Goal: Task Accomplishment & Management: Manage account settings

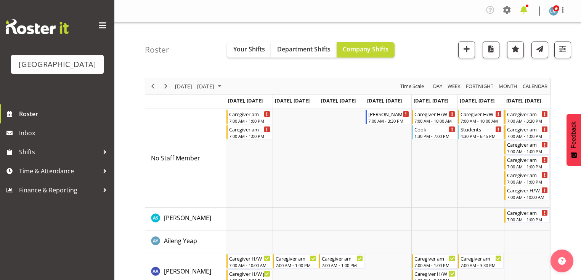
click at [522, 11] on span at bounding box center [524, 10] width 12 height 12
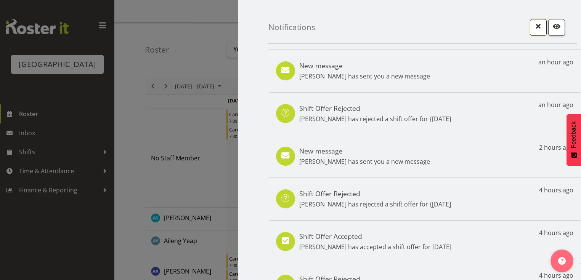
click at [534, 25] on span "button" at bounding box center [539, 26] width 10 height 10
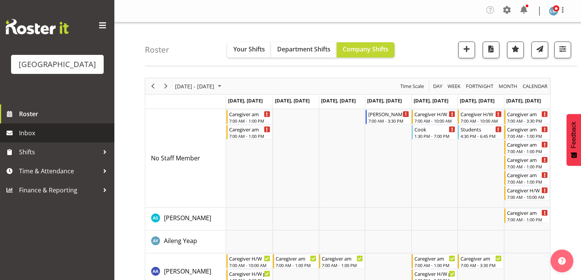
click at [40, 139] on span "Inbox" at bounding box center [65, 132] width 92 height 11
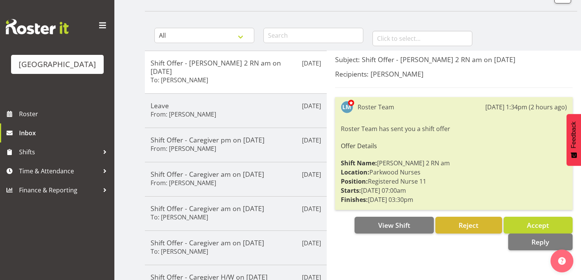
scroll to position [61, 0]
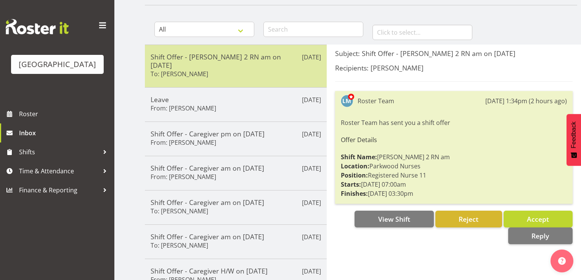
click at [251, 58] on h5 "Shift Offer - Ressie 2 RN am on 11/09/25" at bounding box center [236, 61] width 171 height 17
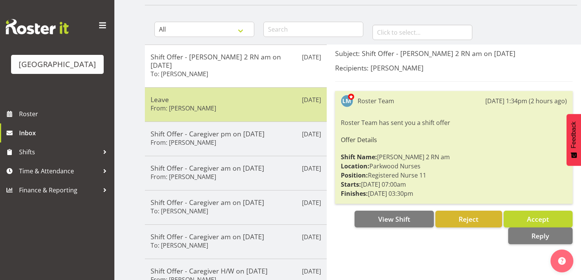
click at [254, 95] on h5 "Leave" at bounding box center [236, 99] width 171 height 8
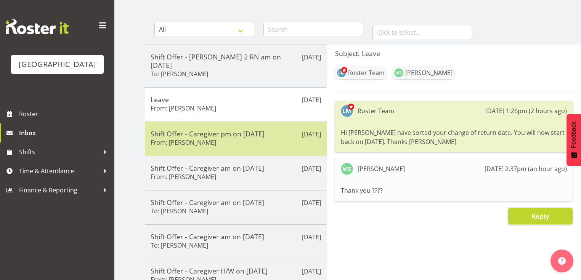
click at [248, 140] on div "Sep 2nd Shift Offer - Caregiver pm on 06/09/25 From: Jamilla Lockyer" at bounding box center [236, 139] width 182 height 34
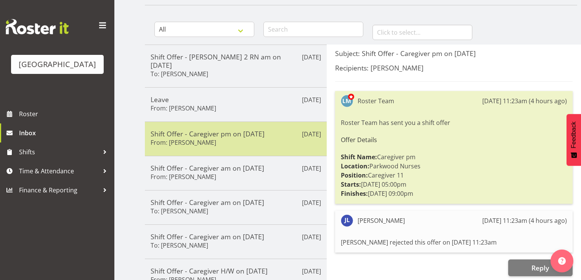
scroll to position [92, 0]
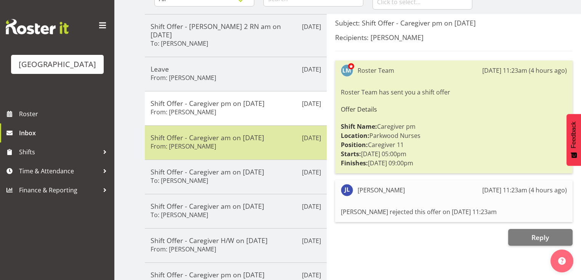
click at [249, 134] on div "Shift Offer - Caregiver am on 07/09/25 From: Kat Shepherd" at bounding box center [236, 143] width 171 height 19
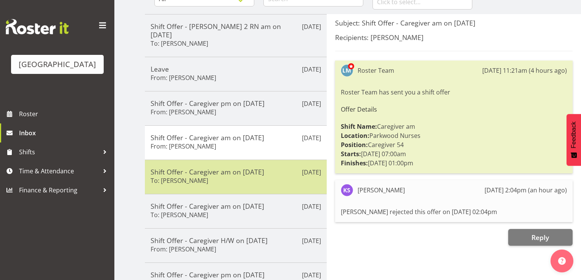
click at [261, 168] on div "Shift Offer - Caregiver am on 07/09/25 To: Maria Kuraem" at bounding box center [236, 177] width 171 height 19
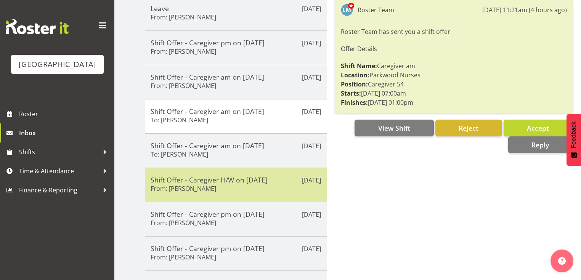
scroll to position [153, 0]
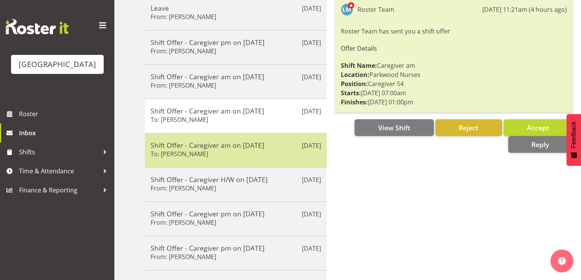
click at [262, 141] on h5 "Shift Offer - Caregiver am on 07/09/25" at bounding box center [236, 145] width 171 height 8
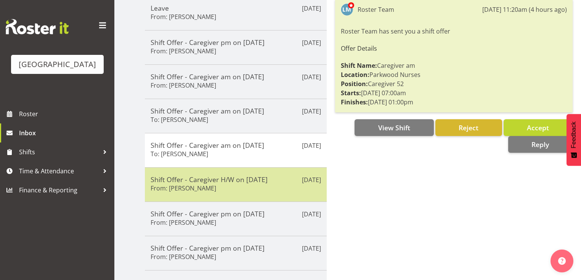
click at [267, 175] on h5 "Shift Offer - Caregiver H/W on 06/09/25" at bounding box center [236, 179] width 171 height 8
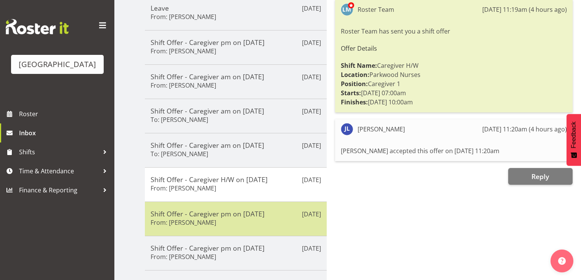
click at [281, 217] on div "Shift Offer - Caregiver pm on 06/09/25 From: Chrislyn-ann Saquilayan" at bounding box center [236, 219] width 171 height 19
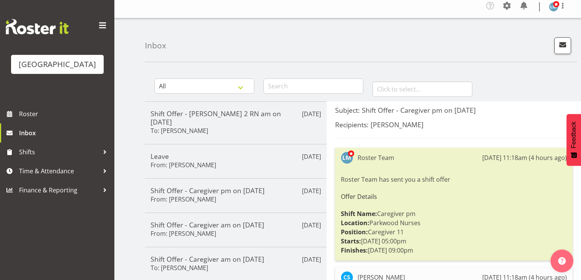
scroll to position [0, 0]
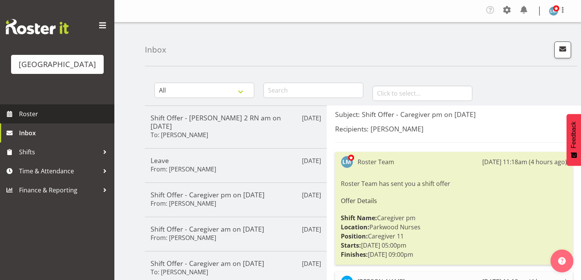
click at [43, 120] on span "Roster" at bounding box center [65, 113] width 92 height 11
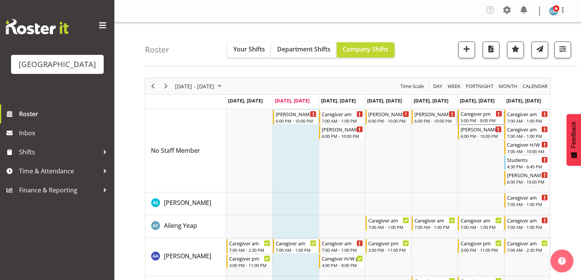
click at [468, 117] on div "Caregiver pm" at bounding box center [481, 114] width 41 height 8
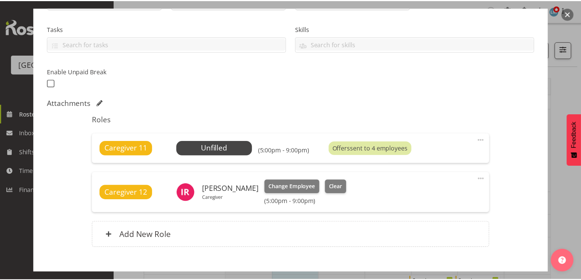
scroll to position [153, 0]
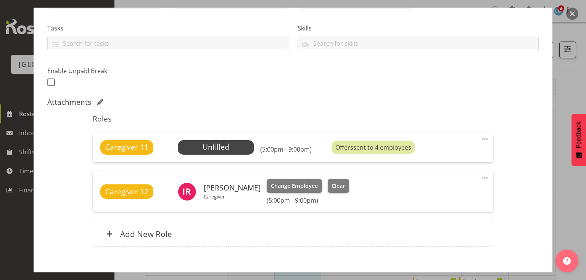
click at [571, 11] on button "button" at bounding box center [572, 14] width 12 height 12
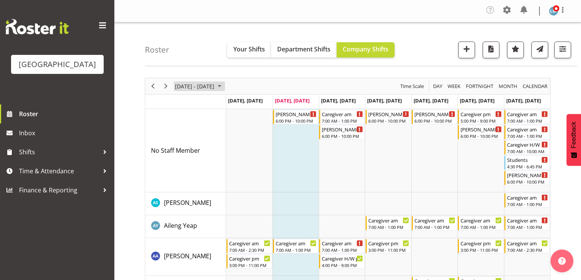
click at [224, 82] on span "September 01 - 07, 2025" at bounding box center [219, 87] width 9 height 10
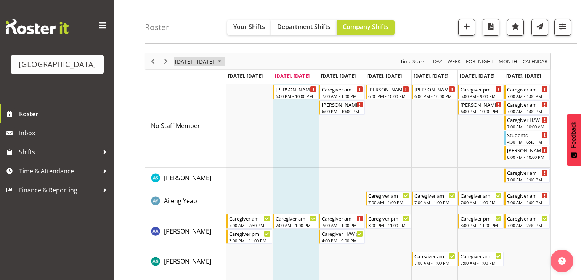
scroll to position [0, 0]
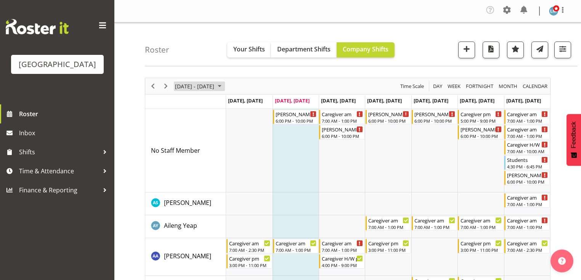
click at [224, 85] on span "September 01 - 07, 2025" at bounding box center [219, 87] width 9 height 10
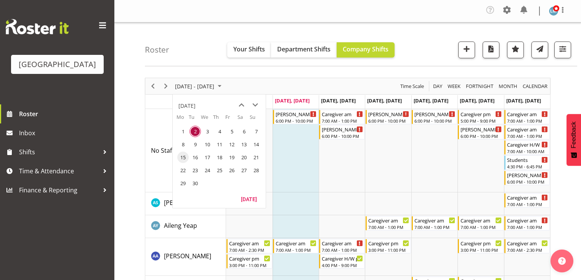
click at [180, 154] on span "15" at bounding box center [182, 157] width 11 height 11
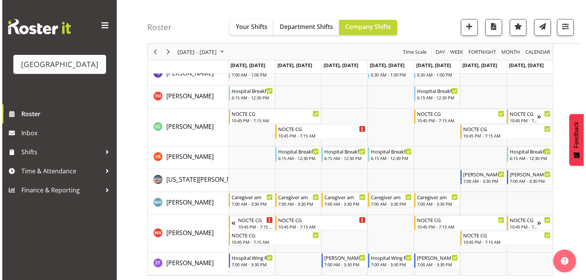
scroll to position [2689, 0]
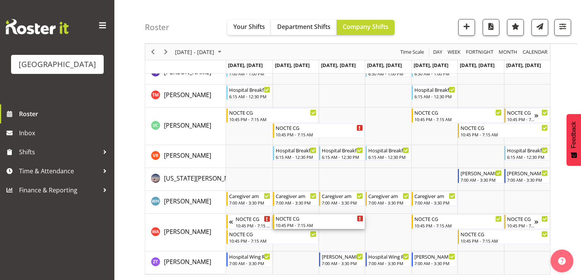
click at [288, 218] on div "NOCTE CG" at bounding box center [320, 219] width 88 height 8
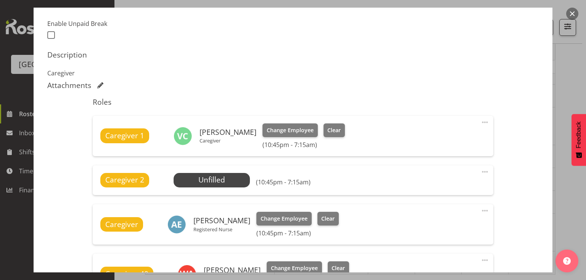
scroll to position [244, 0]
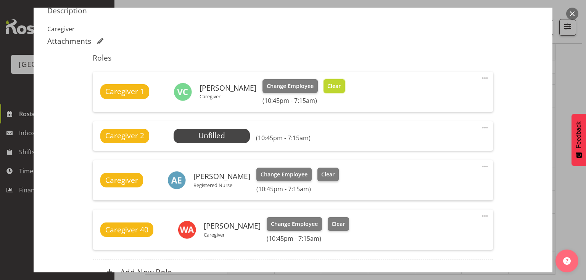
click at [336, 85] on span "Clear" at bounding box center [333, 86] width 13 height 8
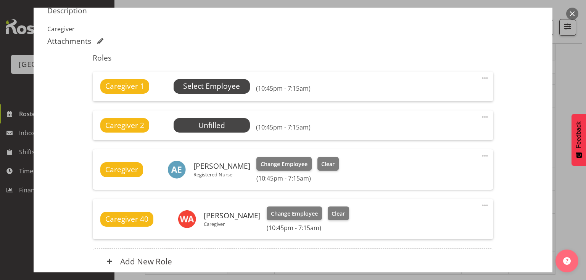
click at [194, 84] on span "Select Employee" at bounding box center [211, 86] width 57 height 11
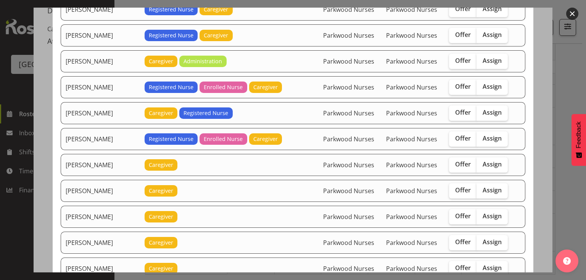
scroll to position [519, 0]
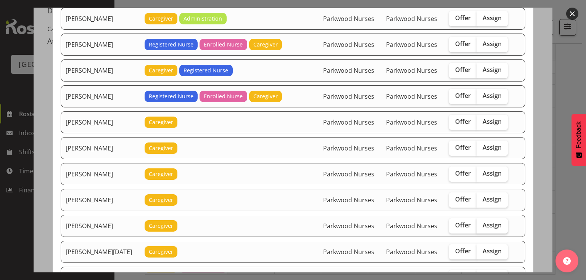
click at [487, 222] on span "Assign" at bounding box center [492, 226] width 19 height 8
click at [481, 223] on input "Assign" at bounding box center [478, 225] width 5 height 5
checkbox input "true"
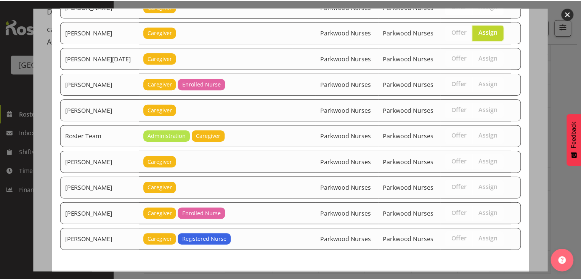
scroll to position [737, 0]
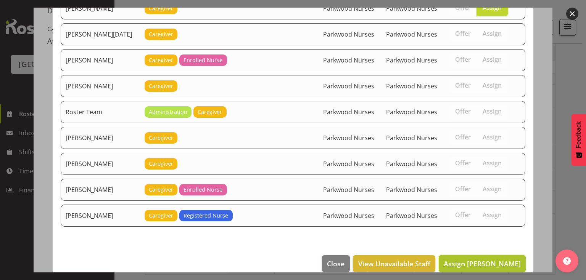
click at [485, 259] on span "Assign Mary Ann Pomare" at bounding box center [482, 263] width 77 height 9
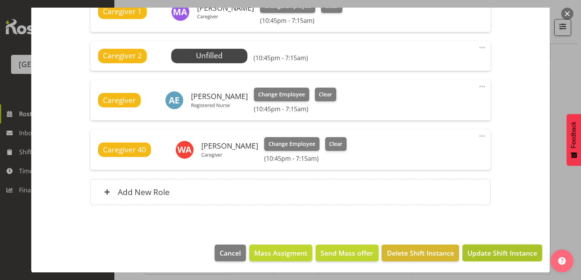
click at [487, 250] on span "Update Shift Instance" at bounding box center [503, 253] width 70 height 10
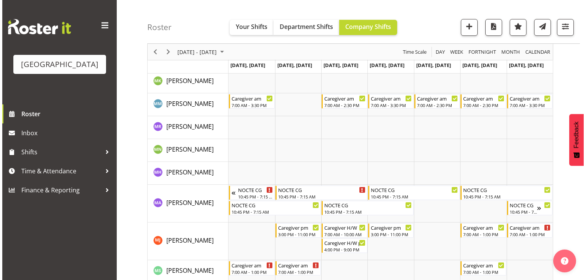
scroll to position [1713, 0]
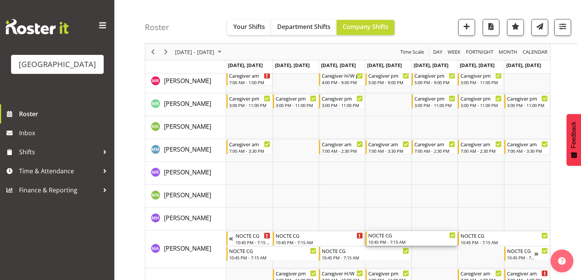
click at [379, 239] on div "10:45 PM - 7:15 AM" at bounding box center [412, 242] width 88 height 6
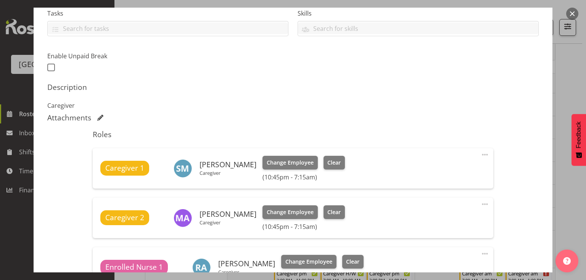
scroll to position [214, 0]
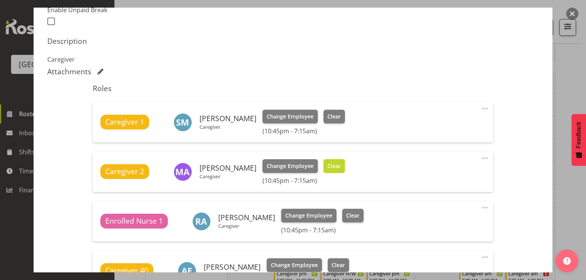
click at [338, 165] on span "Clear" at bounding box center [333, 166] width 13 height 8
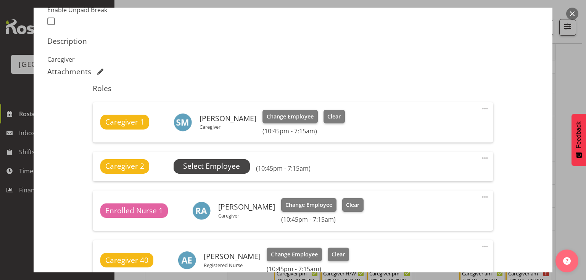
click at [209, 166] on span "Select Employee" at bounding box center [211, 166] width 57 height 11
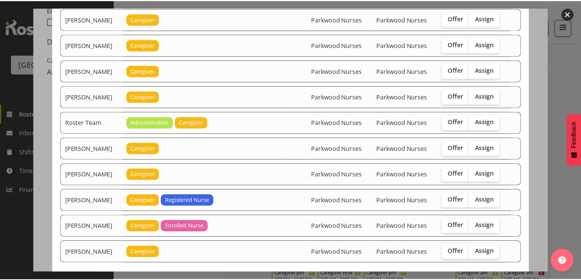
scroll to position [732, 0]
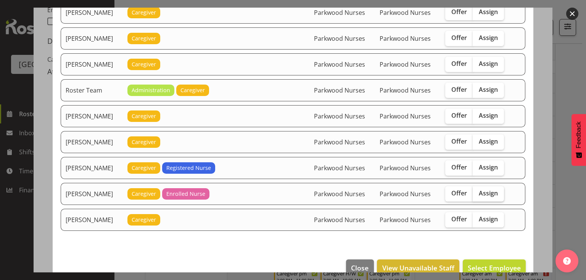
click at [489, 190] on span "Assign" at bounding box center [488, 194] width 19 height 8
click at [478, 191] on input "Assign" at bounding box center [475, 193] width 5 height 5
checkbox input "true"
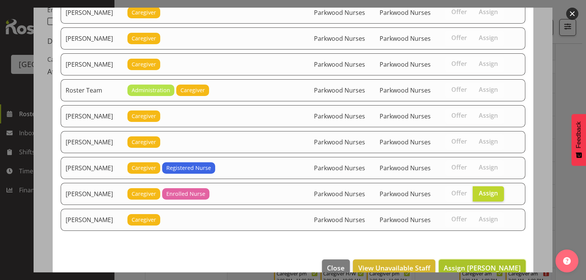
click at [468, 264] on span "Assign Vanessa Cantwell" at bounding box center [482, 268] width 77 height 9
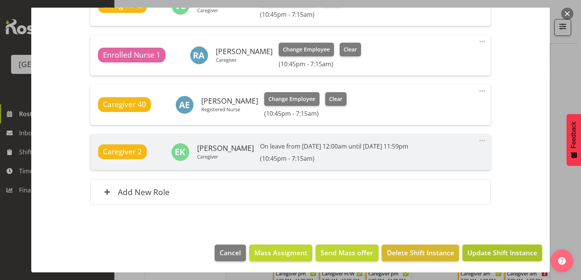
click at [474, 255] on span "Update Shift Instance" at bounding box center [503, 253] width 70 height 10
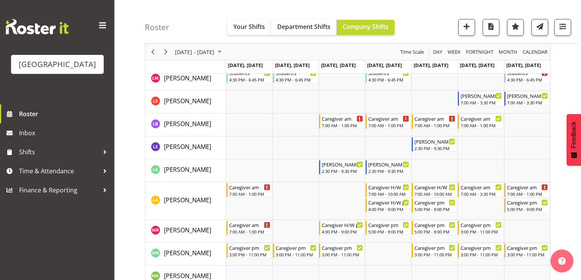
scroll to position [1713, 0]
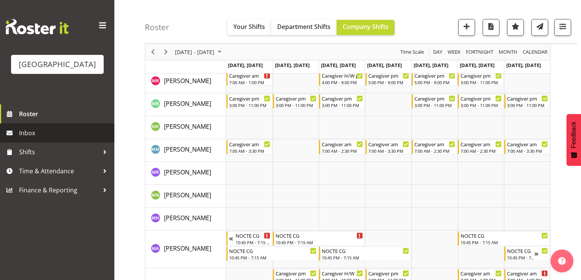
click at [52, 139] on span "Inbox" at bounding box center [65, 132] width 92 height 11
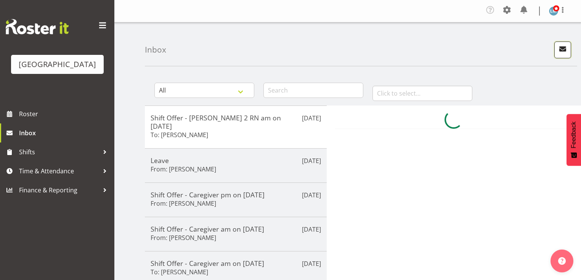
click at [561, 49] on span "button" at bounding box center [563, 49] width 10 height 10
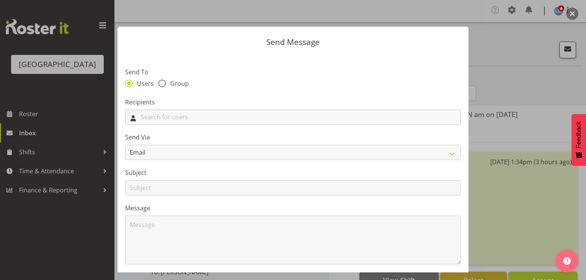
click at [231, 117] on input "text" at bounding box center [292, 117] width 335 height 12
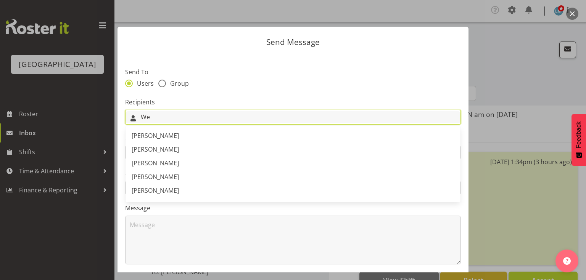
type input "W"
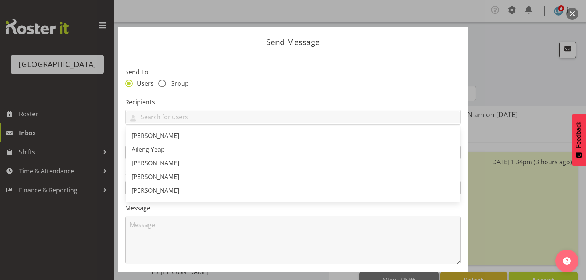
click at [574, 14] on button "button" at bounding box center [572, 14] width 12 height 12
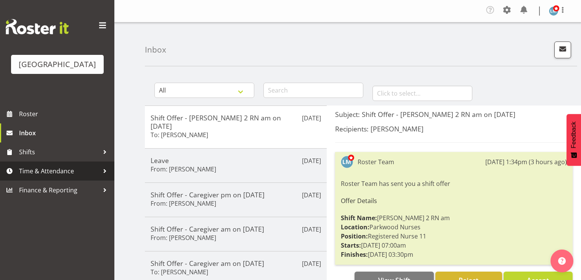
click at [105, 177] on div at bounding box center [104, 171] width 11 height 11
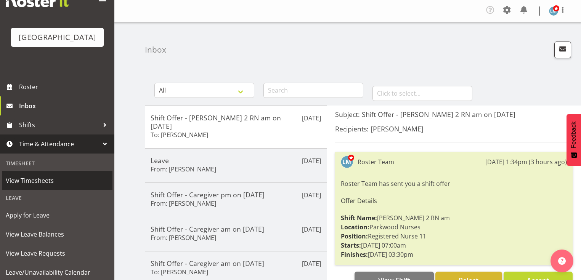
scroll to position [61, 0]
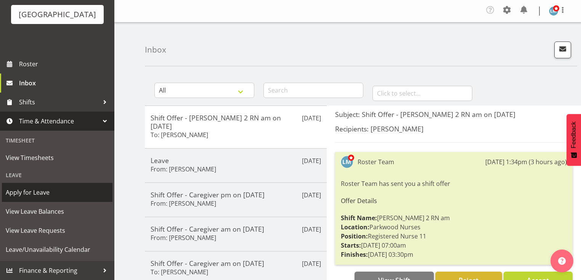
click at [38, 190] on span "Apply for Leave" at bounding box center [57, 192] width 103 height 11
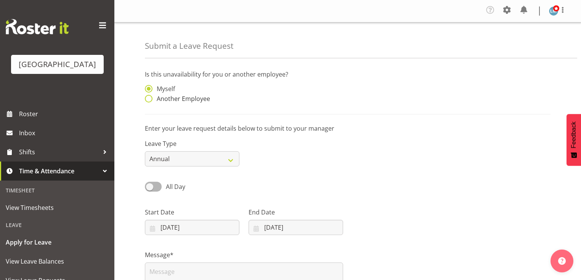
click at [150, 98] on span at bounding box center [149, 99] width 8 height 8
click at [150, 98] on input "Another Employee" at bounding box center [147, 99] width 5 height 5
radio input "true"
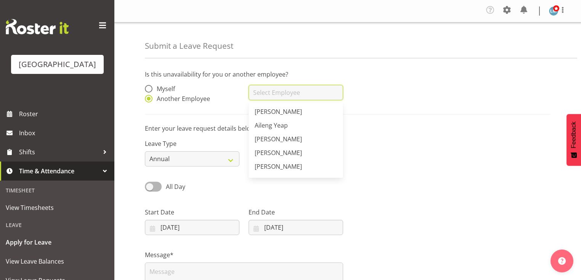
click at [270, 94] on input "text" at bounding box center [296, 92] width 95 height 15
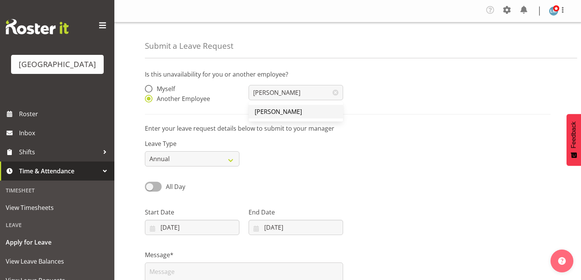
click at [281, 112] on span "[PERSON_NAME]" at bounding box center [278, 112] width 47 height 8
type input "[PERSON_NAME]"
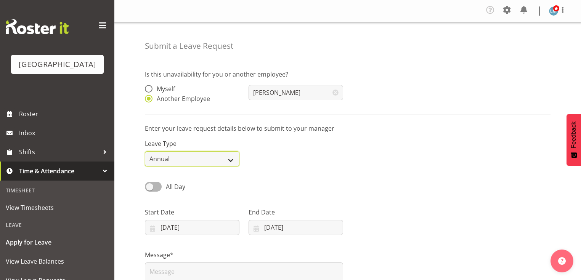
click at [228, 160] on select "Annual Sick Leave Without Pay Bereavement Domestic Violence Parental Jury Servi…" at bounding box center [192, 158] width 95 height 15
click at [145, 152] on select "Annual Sick Leave Without Pay Bereavement Domestic Violence Parental Jury Servi…" at bounding box center [192, 158] width 95 height 15
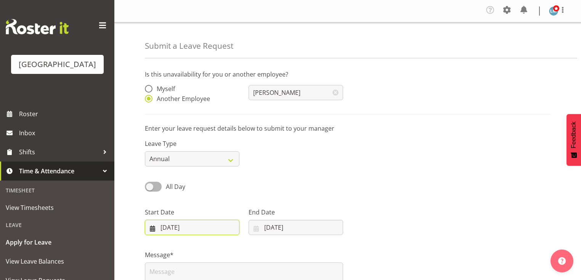
click at [155, 229] on input "02/09/2025" at bounding box center [192, 227] width 95 height 15
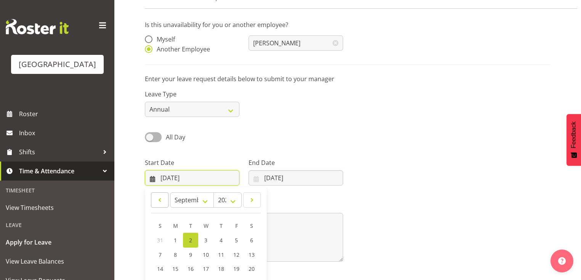
scroll to position [92, 0]
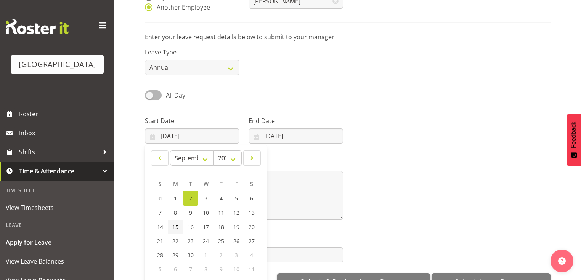
click at [174, 228] on span "15" at bounding box center [175, 227] width 6 height 7
type input "15/09/2025"
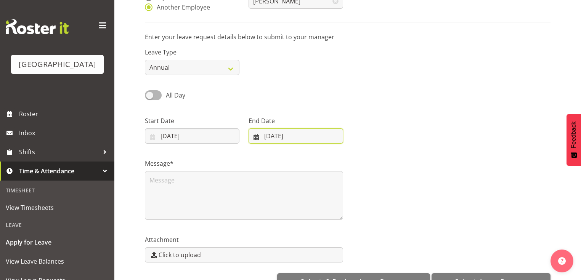
click at [255, 135] on input "[DATE]" at bounding box center [296, 136] width 95 height 15
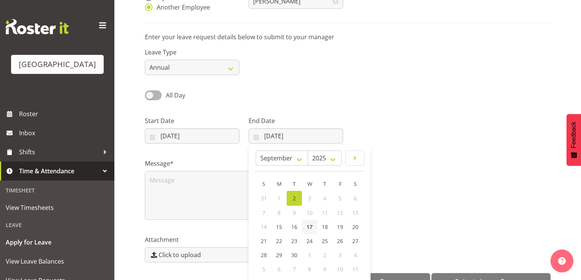
click at [310, 229] on span "17" at bounding box center [310, 227] width 6 height 7
type input "17/09/2025"
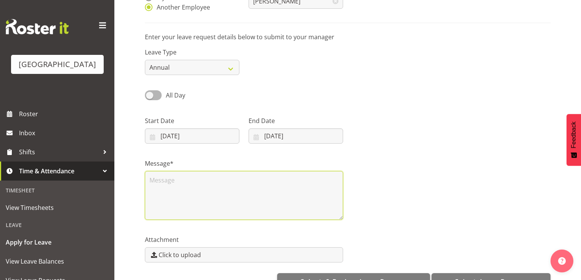
click at [218, 194] on textarea at bounding box center [244, 195] width 198 height 49
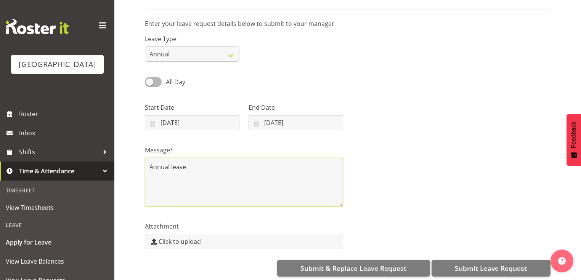
scroll to position [112, 0]
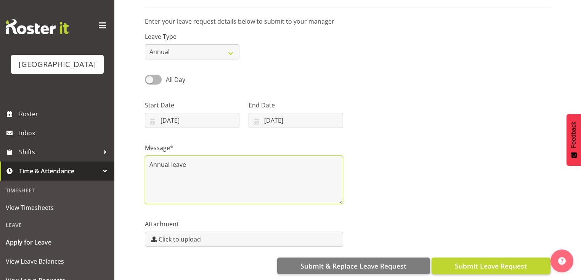
type textarea "Annual leave"
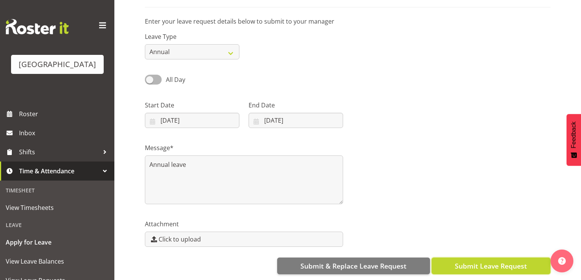
click at [462, 258] on button "Submit Leave Request" at bounding box center [491, 266] width 119 height 17
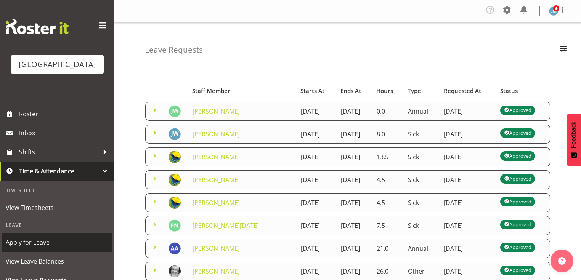
click at [49, 248] on span "Apply for Leave" at bounding box center [57, 242] width 103 height 11
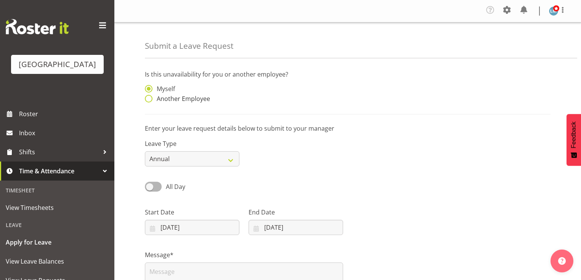
click at [146, 99] on span at bounding box center [149, 99] width 8 height 8
click at [146, 99] on input "Another Employee" at bounding box center [147, 99] width 5 height 5
radio input "true"
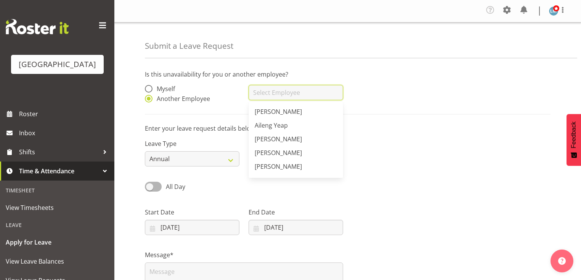
click at [270, 94] on input "text" at bounding box center [296, 92] width 95 height 15
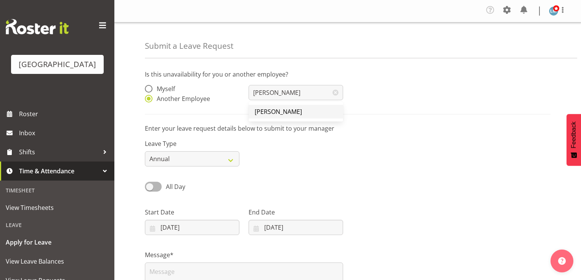
click at [290, 115] on span "[PERSON_NAME]" at bounding box center [278, 112] width 47 height 8
type input "[PERSON_NAME]"
click at [151, 228] on input "02/09/2025" at bounding box center [192, 227] width 95 height 15
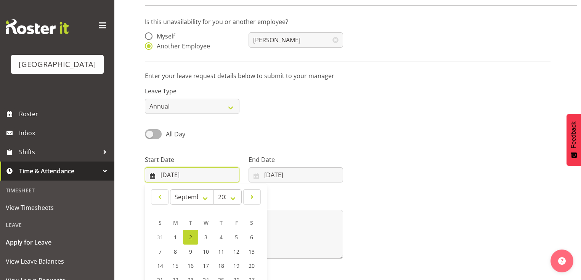
scroll to position [112, 0]
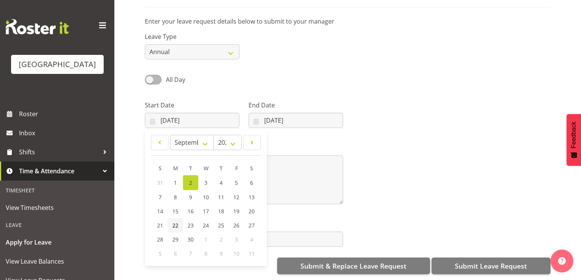
click at [175, 222] on span "22" at bounding box center [175, 225] width 6 height 7
type input "22/09/2025"
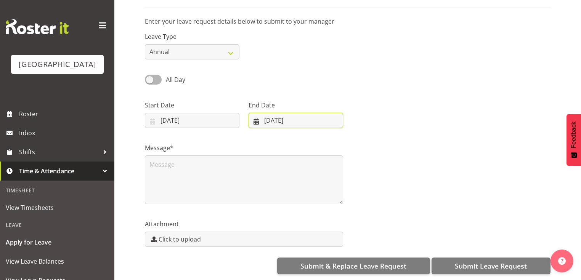
click at [254, 116] on input "02/09/2025" at bounding box center [296, 120] width 95 height 15
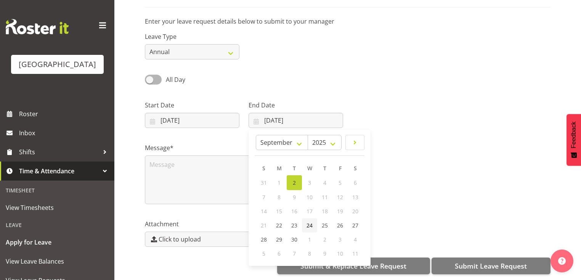
click at [309, 222] on span "24" at bounding box center [310, 225] width 6 height 7
type input "24/09/2025"
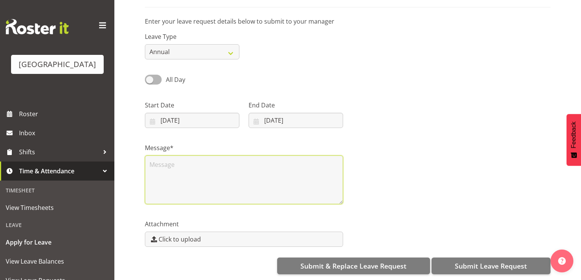
click at [223, 164] on textarea at bounding box center [244, 180] width 198 height 49
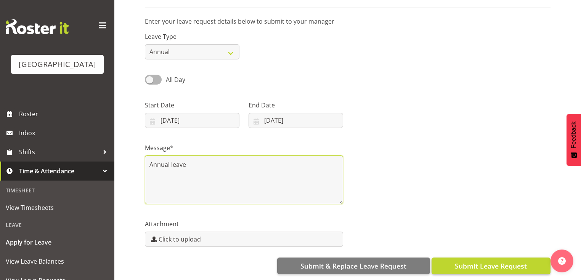
type textarea "Annual leave"
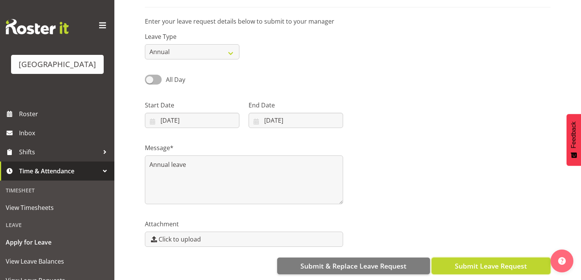
click at [487, 261] on span "Submit Leave Request" at bounding box center [491, 266] width 72 height 10
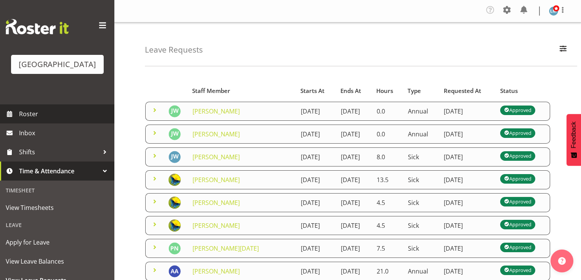
click at [28, 120] on span "Roster" at bounding box center [65, 113] width 92 height 11
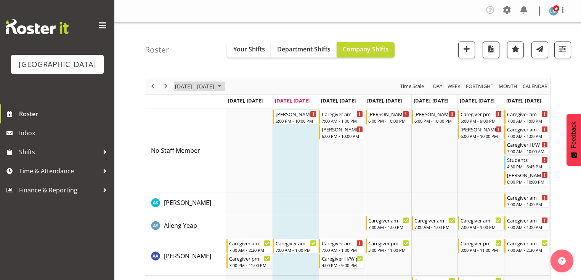
click at [224, 83] on span "September 01 - 07, 2025" at bounding box center [219, 87] width 9 height 10
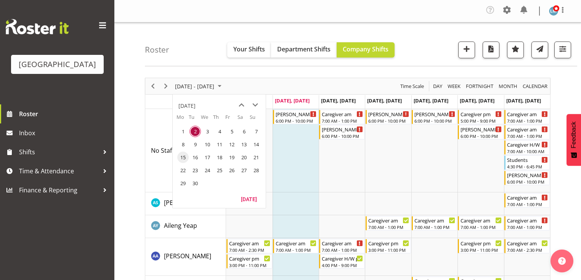
click at [187, 156] on span "15" at bounding box center [182, 157] width 11 height 11
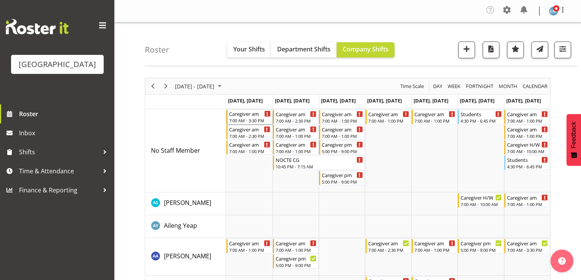
click at [243, 116] on div "Caregiver am" at bounding box center [249, 114] width 41 height 8
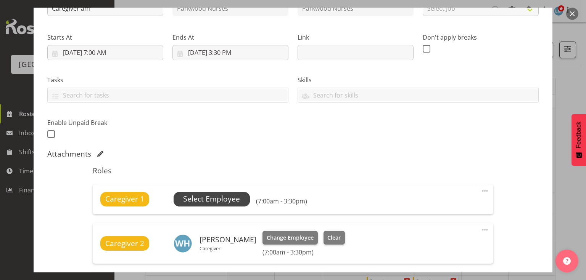
scroll to position [153, 0]
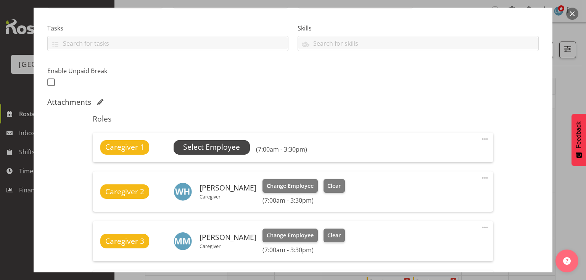
click at [221, 148] on span "Select Employee" at bounding box center [211, 147] width 57 height 11
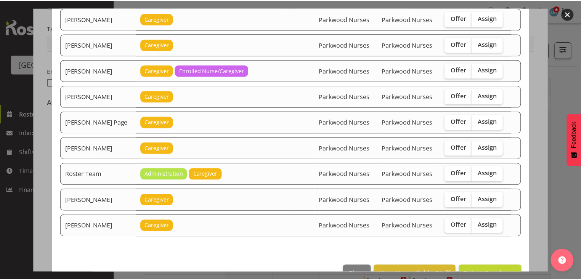
scroll to position [762, 0]
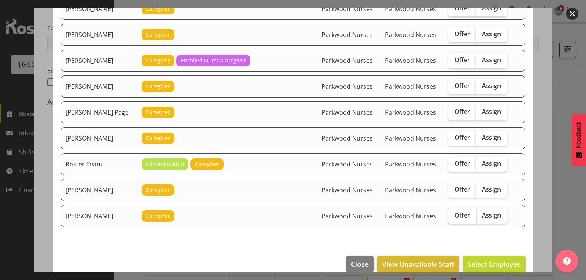
click at [457, 212] on span "Offer" at bounding box center [462, 216] width 16 height 8
click at [453, 213] on input "Offer" at bounding box center [450, 215] width 5 height 5
checkbox input "true"
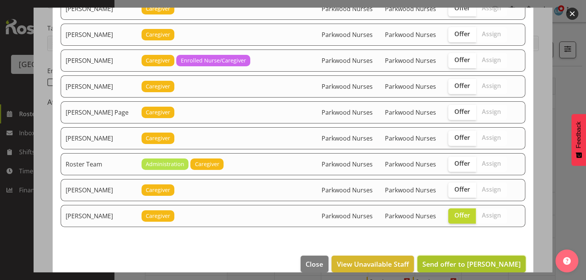
click at [479, 260] on span "Send offer to Shania Ali" at bounding box center [471, 264] width 98 height 9
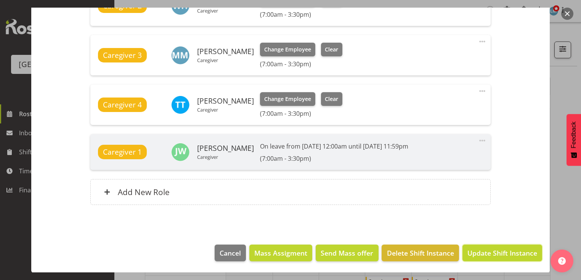
click at [478, 250] on span "Update Shift Instance" at bounding box center [503, 253] width 70 height 10
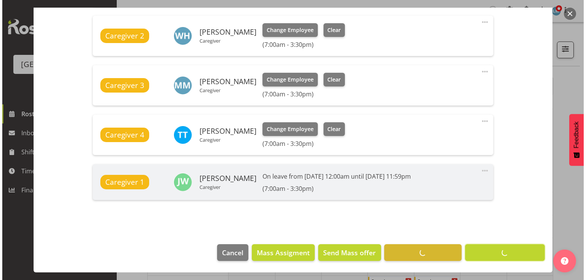
scroll to position [308, 0]
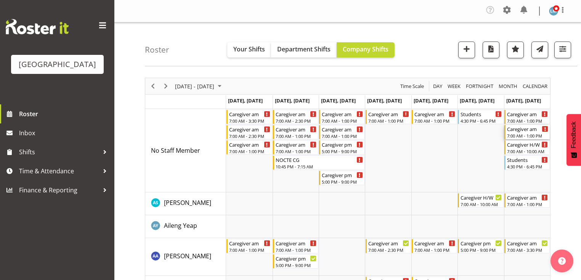
click at [519, 133] on div "7:00 AM - 1:00 PM" at bounding box center [527, 136] width 41 height 6
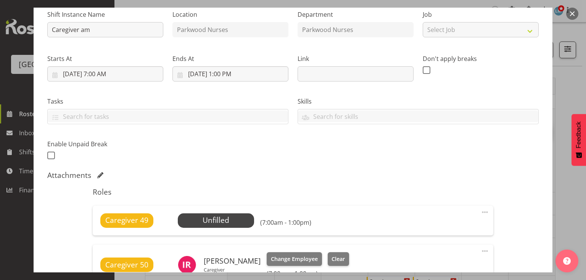
scroll to position [122, 0]
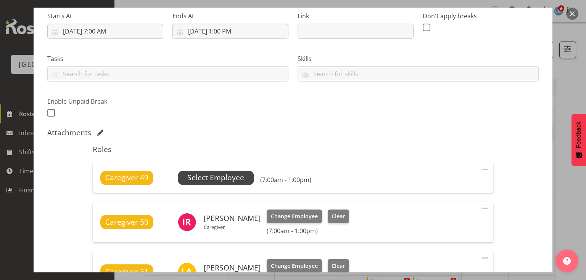
click at [211, 173] on span "Select Employee" at bounding box center [215, 177] width 57 height 11
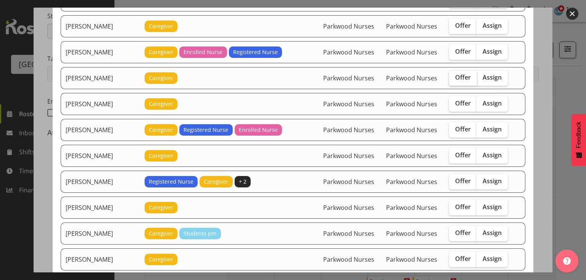
click at [457, 74] on span "Offer" at bounding box center [463, 78] width 16 height 8
click at [454, 75] on input "Offer" at bounding box center [451, 77] width 5 height 5
checkbox input "true"
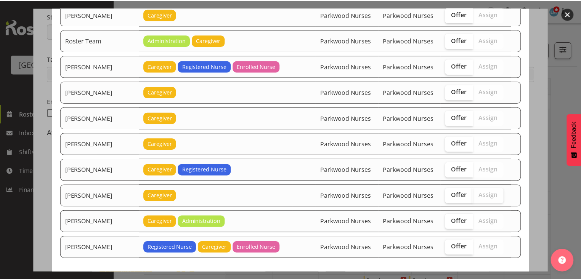
scroll to position [993, 0]
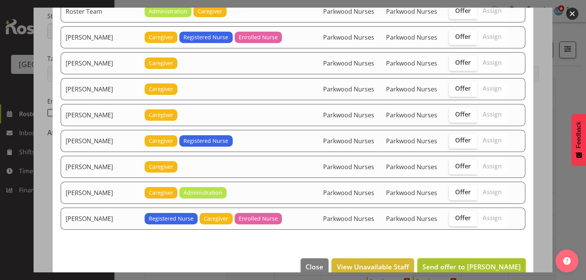
click at [478, 262] on span "Send offer to Bobby Catapang" at bounding box center [471, 266] width 98 height 9
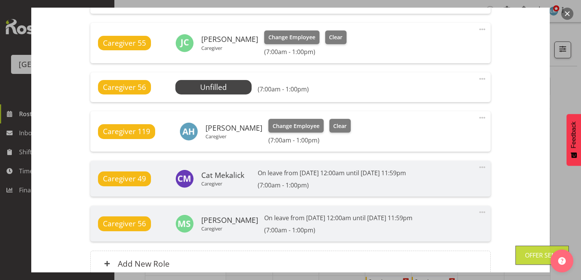
scroll to position [621, 0]
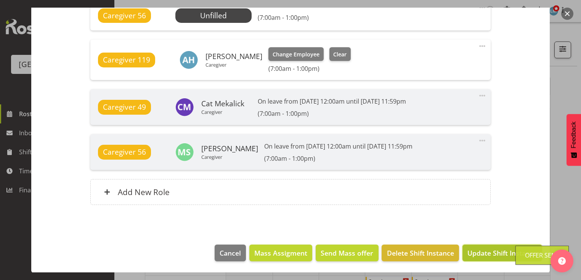
click at [487, 251] on span "Update Shift Instance" at bounding box center [503, 253] width 70 height 10
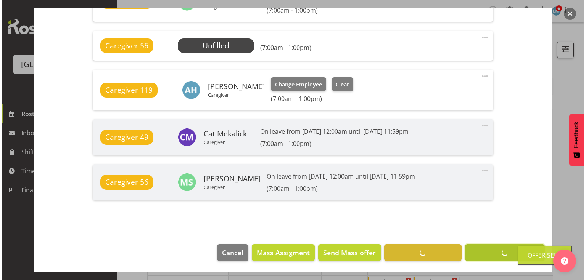
scroll to position [590, 0]
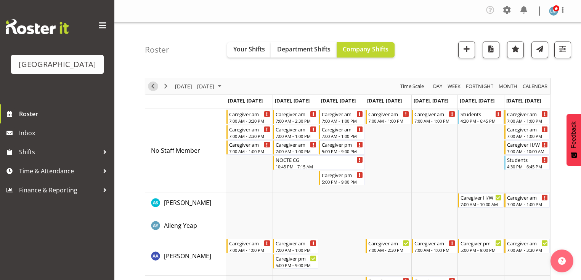
click at [156, 86] on span "Previous" at bounding box center [152, 87] width 9 height 10
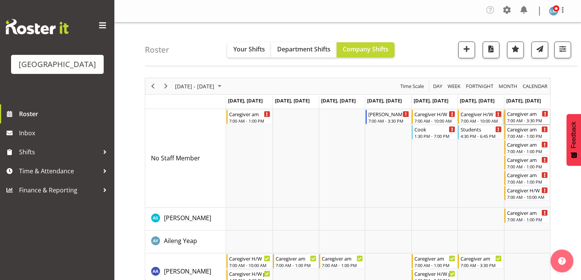
click at [515, 119] on div "7:00 AM - 3:30 PM" at bounding box center [527, 120] width 41 height 6
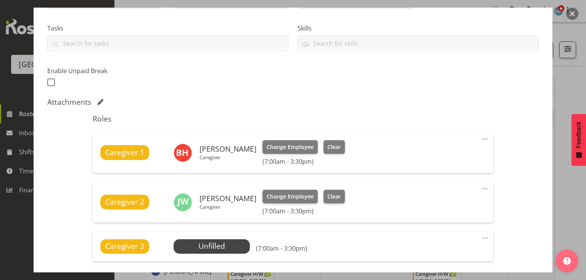
scroll to position [275, 0]
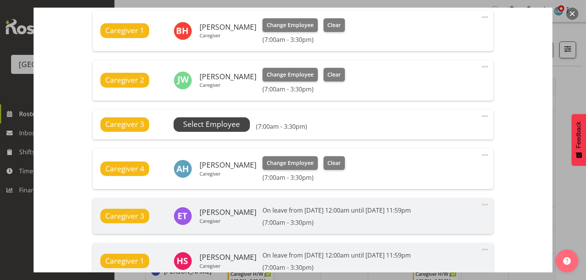
click at [197, 124] on span "Select Employee" at bounding box center [211, 124] width 57 height 11
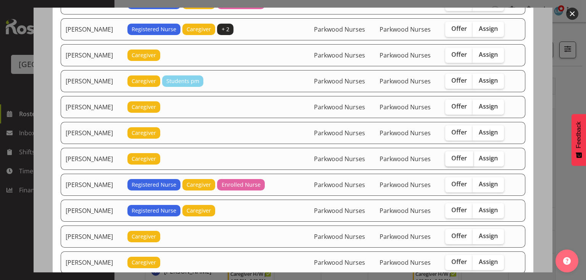
click at [452, 154] on span "Offer" at bounding box center [459, 158] width 16 height 8
click at [450, 156] on input "Offer" at bounding box center [447, 158] width 5 height 5
checkbox input "true"
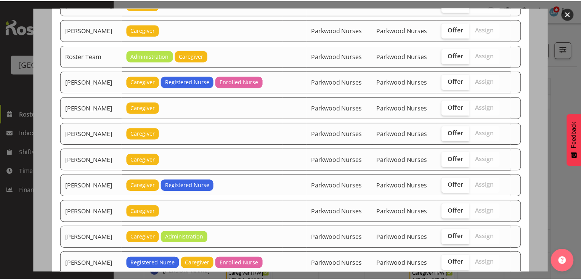
scroll to position [839, 0]
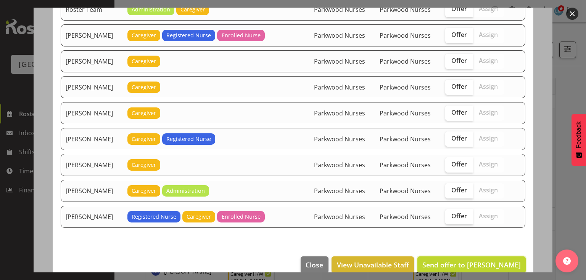
click at [473, 261] on span "Send offer to Jamilla Lockyer" at bounding box center [471, 265] width 98 height 9
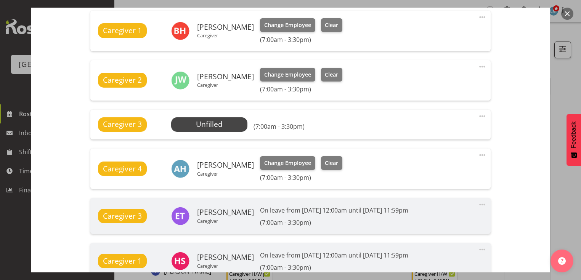
scroll to position [384, 0]
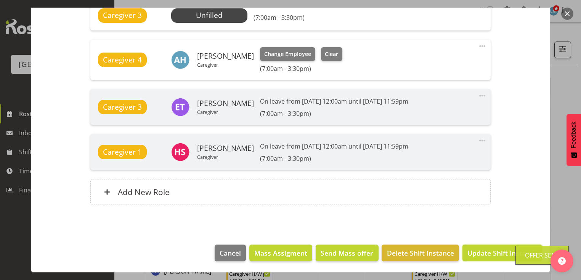
click at [473, 252] on span "Update Shift Instance" at bounding box center [503, 253] width 70 height 10
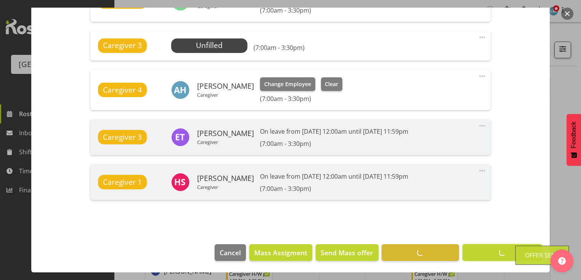
scroll to position [353, 0]
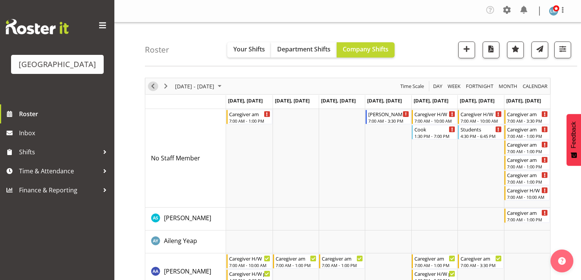
click at [153, 85] on span "Previous" at bounding box center [152, 87] width 9 height 10
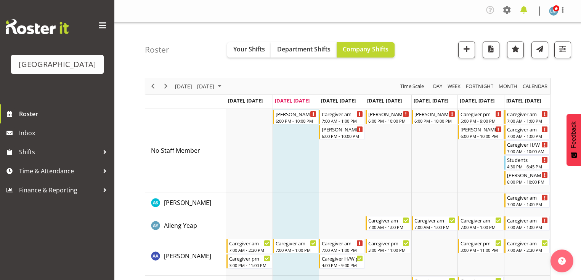
click at [521, 8] on span at bounding box center [524, 10] width 12 height 12
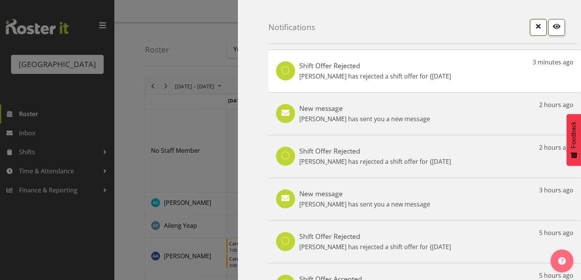
click at [536, 26] on span "button" at bounding box center [539, 26] width 10 height 10
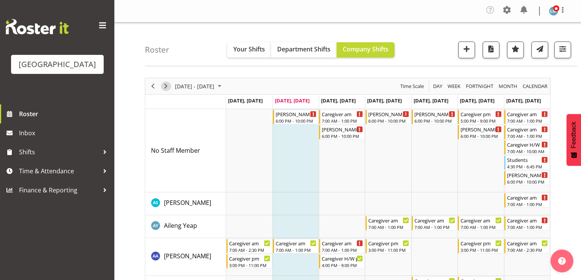
click at [166, 85] on span "Next" at bounding box center [165, 87] width 9 height 10
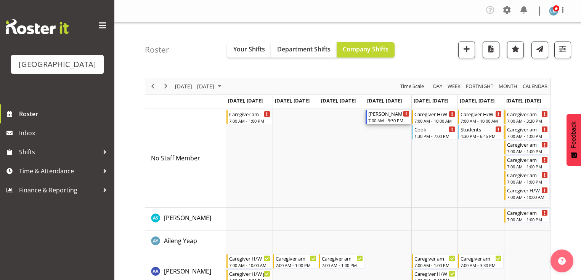
click at [375, 117] on div "[PERSON_NAME] 2 RN am" at bounding box center [388, 114] width 41 height 8
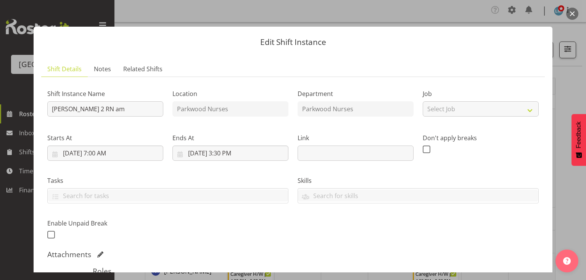
click at [573, 13] on button "button" at bounding box center [572, 14] width 12 height 12
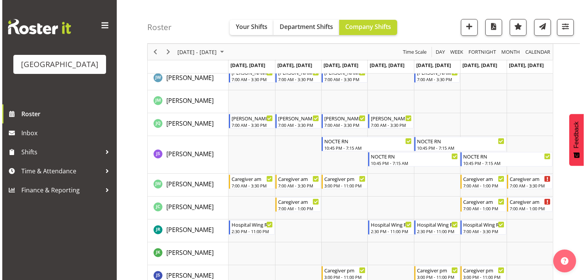
scroll to position [1312, 0]
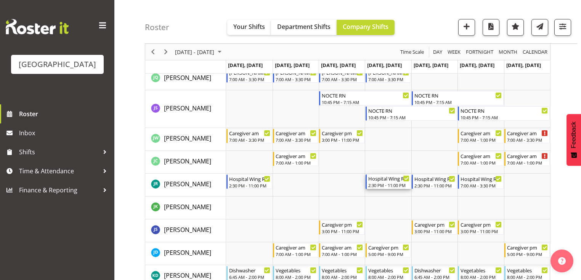
click at [381, 181] on div "Hospital Wing RN" at bounding box center [388, 179] width 41 height 8
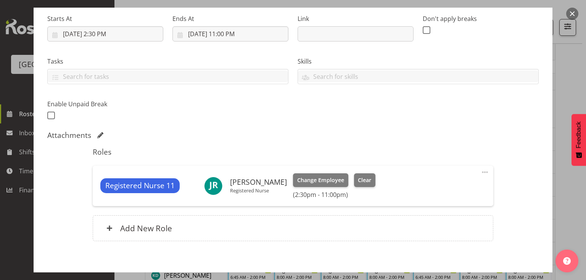
scroll to position [153, 0]
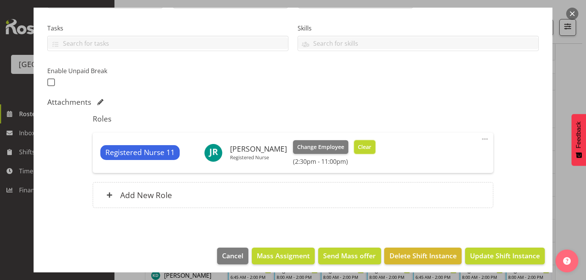
click at [358, 143] on span "Clear" at bounding box center [364, 147] width 13 height 8
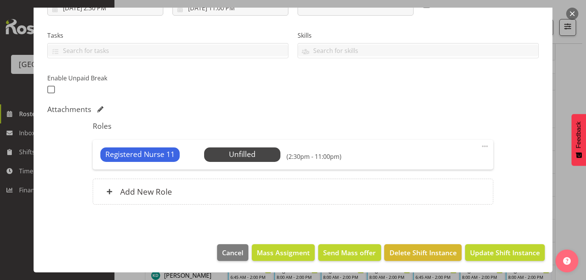
scroll to position [145, 0]
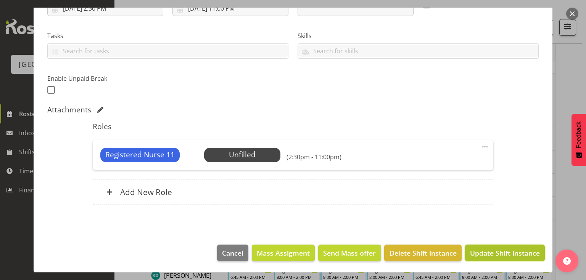
click at [496, 253] on span "Update Shift Instance" at bounding box center [505, 253] width 70 height 10
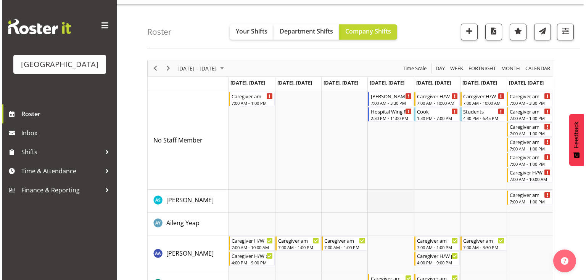
scroll to position [0, 0]
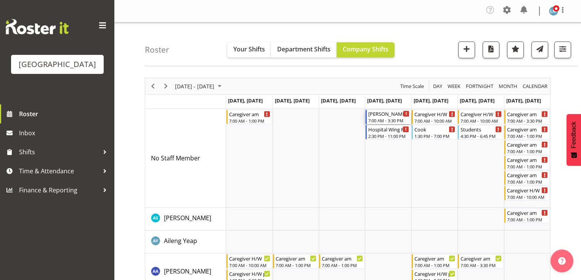
click at [384, 120] on div "7:00 AM - 3:30 PM" at bounding box center [388, 120] width 41 height 6
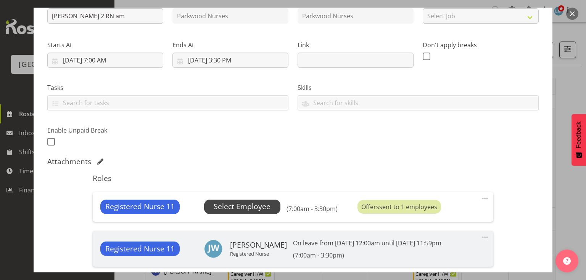
scroll to position [122, 0]
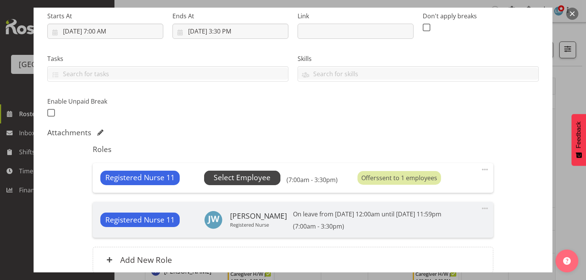
click at [254, 177] on span "Select Employee" at bounding box center [242, 177] width 57 height 11
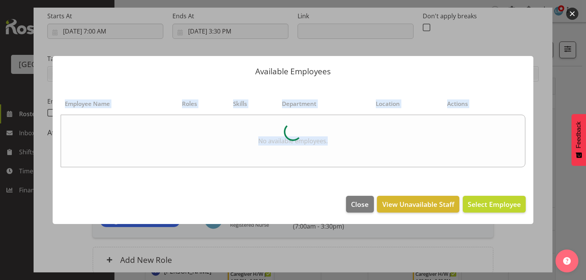
click at [334, 220] on div "Available Employees Employee Name Roles Skills Department Location Actions No a…" at bounding box center [293, 140] width 496 height 206
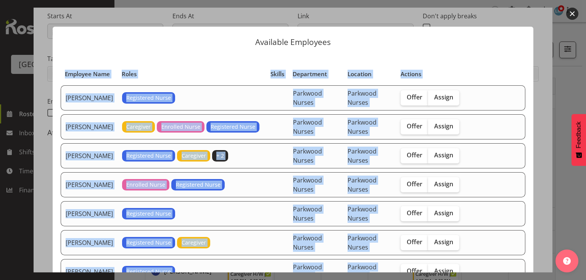
click at [260, 204] on td "Registered Nurse" at bounding box center [191, 213] width 148 height 25
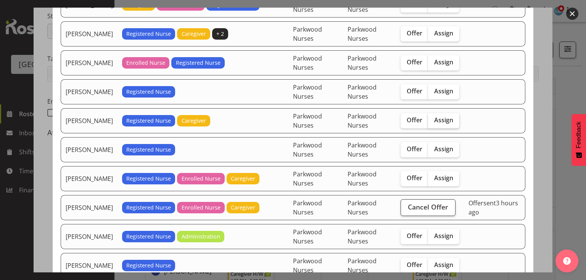
click at [442, 118] on span "Assign" at bounding box center [443, 120] width 19 height 8
click at [433, 118] on input "Assign" at bounding box center [430, 120] width 5 height 5
checkbox input "true"
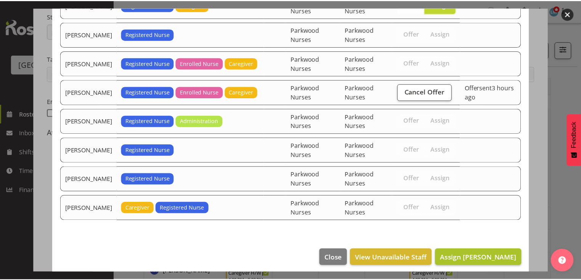
scroll to position [238, 0]
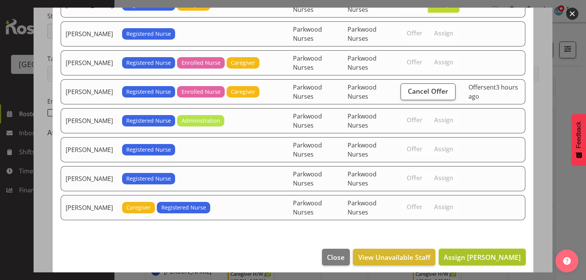
click at [475, 253] on span "Assign Jessica Ransfield" at bounding box center [482, 257] width 77 height 9
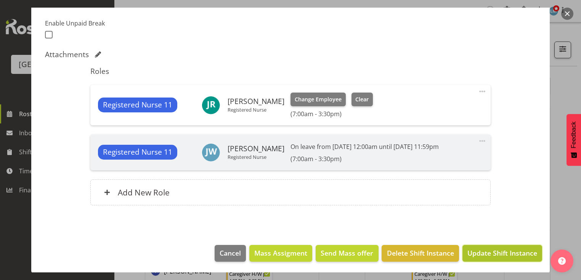
click at [475, 250] on span "Update Shift Instance" at bounding box center [503, 253] width 70 height 10
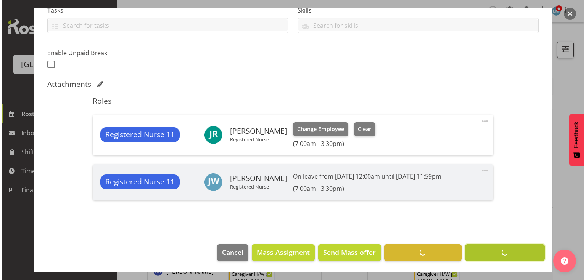
scroll to position [170, 0]
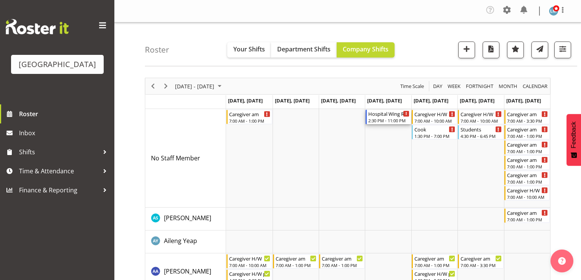
click at [375, 119] on div "2:30 PM - 11:00 PM" at bounding box center [388, 120] width 41 height 6
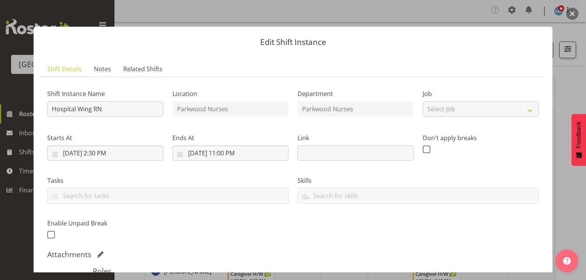
scroll to position [122, 0]
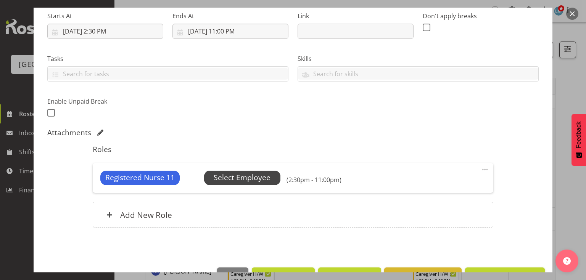
click at [251, 178] on span "Select Employee" at bounding box center [242, 177] width 57 height 11
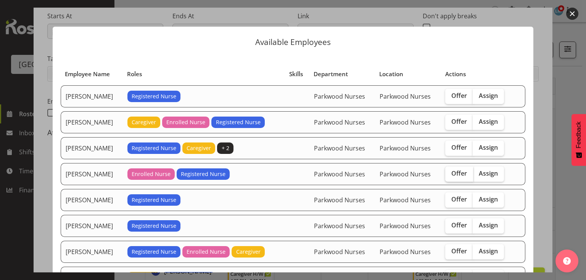
click at [461, 174] on span "Offer" at bounding box center [459, 174] width 16 height 8
click at [450, 174] on input "Offer" at bounding box center [447, 173] width 5 height 5
checkbox input "true"
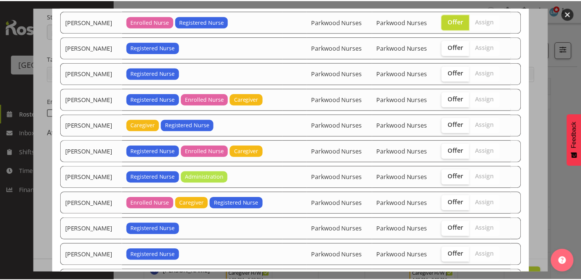
scroll to position [224, 0]
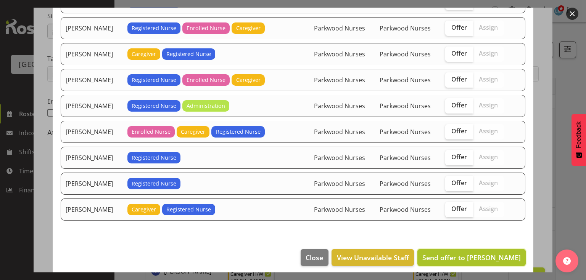
click at [479, 253] on span "Send offer to Freya Horder" at bounding box center [471, 257] width 98 height 9
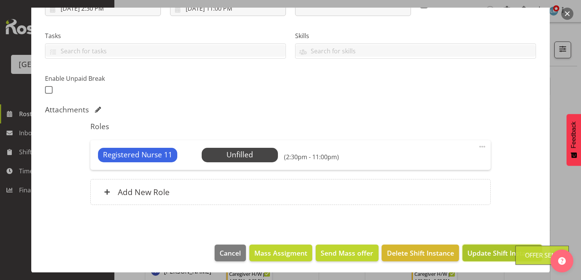
click at [478, 250] on span "Update Shift Instance" at bounding box center [503, 253] width 70 height 10
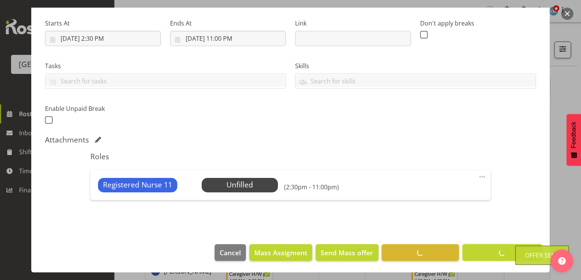
scroll to position [114, 0]
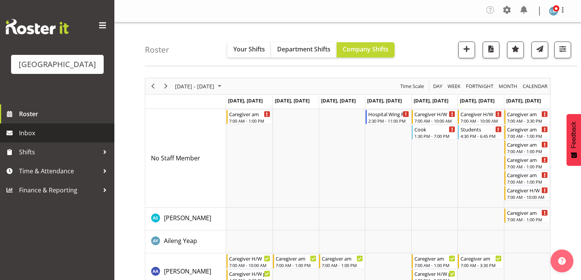
click at [21, 139] on span "Inbox" at bounding box center [65, 132] width 92 height 11
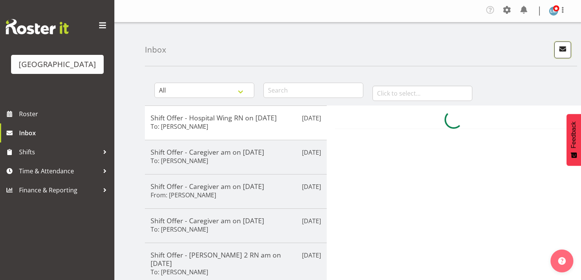
click at [562, 48] on span "button" at bounding box center [563, 49] width 10 height 10
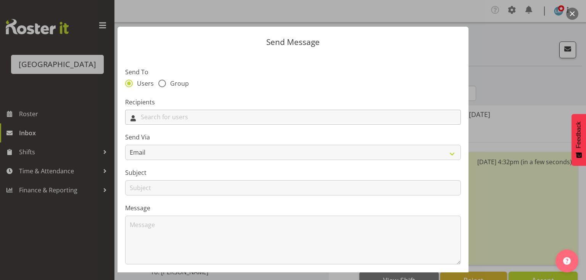
click at [254, 117] on input "text" at bounding box center [292, 117] width 335 height 12
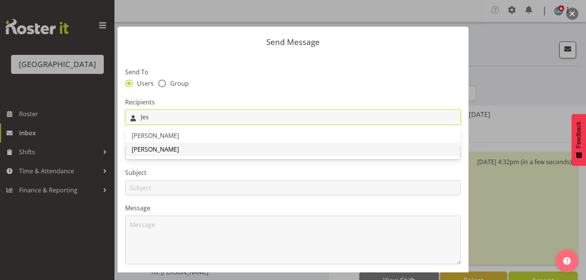
type input "Jes"
click at [154, 147] on span "[PERSON_NAME]" at bounding box center [155, 149] width 47 height 8
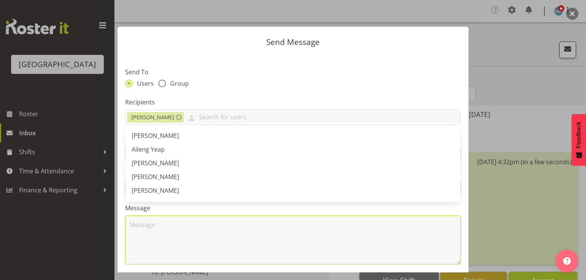
click at [187, 233] on textarea at bounding box center [293, 240] width 336 height 49
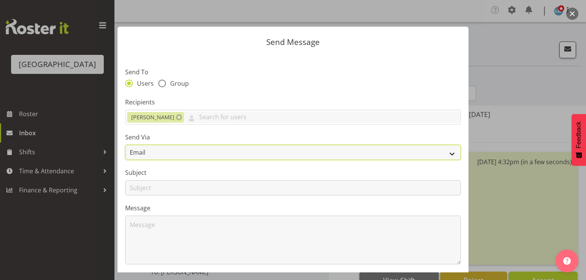
click at [447, 153] on select "Email SMS" at bounding box center [293, 152] width 336 height 15
select select "sms"
click at [125, 145] on select "Email SMS" at bounding box center [293, 152] width 336 height 15
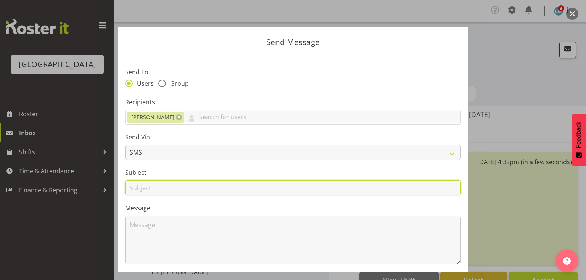
click at [142, 190] on input "text" at bounding box center [293, 187] width 336 height 15
type input "Shifts"
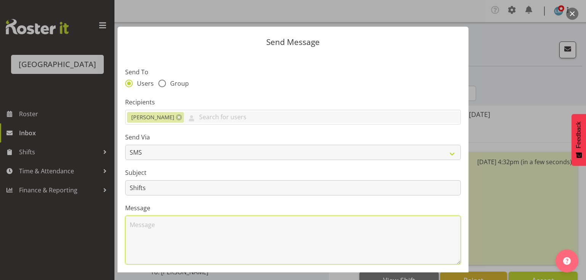
click at [172, 236] on textarea at bounding box center [293, 240] width 336 height 49
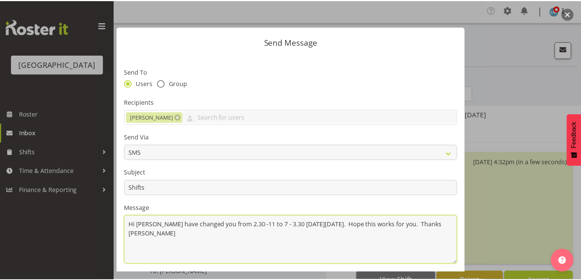
scroll to position [102, 0]
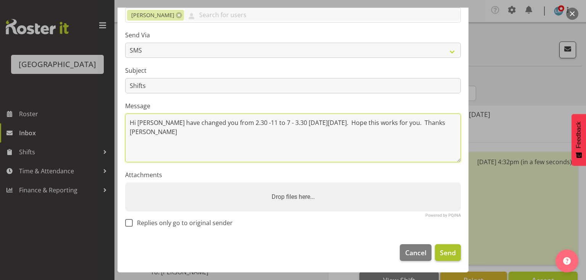
type textarea "Hi Jess I have changed you from 2.30 -11 to 7 - 3.30 on Thursday 11 September. …"
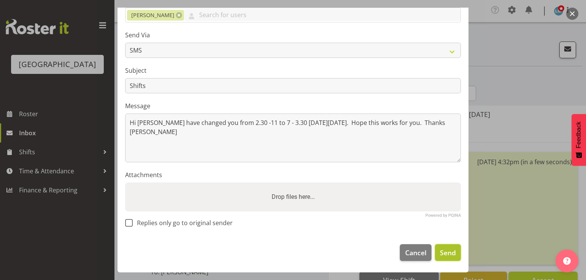
click at [449, 251] on span "Send" at bounding box center [448, 253] width 16 height 10
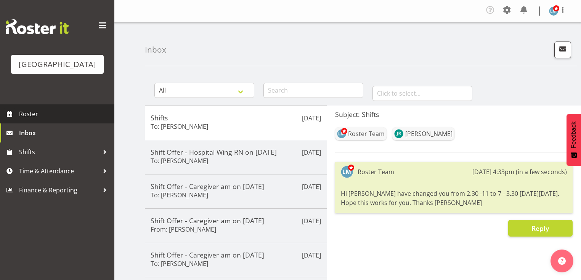
click at [41, 120] on span "Roster" at bounding box center [65, 113] width 92 height 11
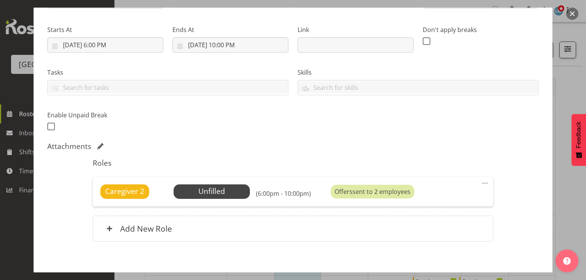
scroll to position [145, 0]
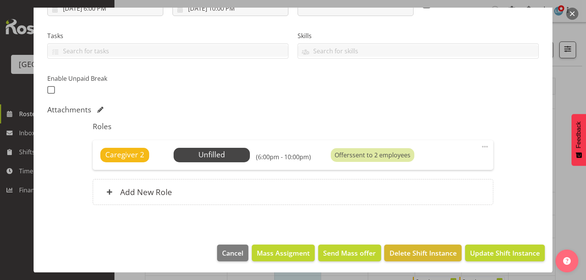
click at [480, 146] on span at bounding box center [484, 146] width 9 height 9
click at [435, 190] on link "Delete" at bounding box center [452, 193] width 73 height 14
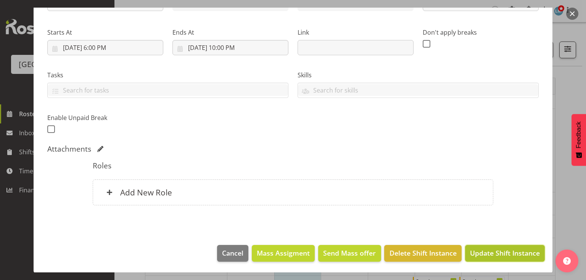
click at [503, 250] on span "Update Shift Instance" at bounding box center [505, 253] width 70 height 10
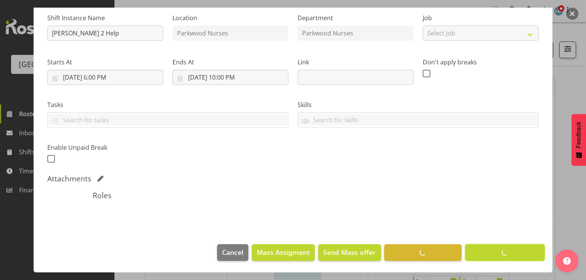
scroll to position [76, 0]
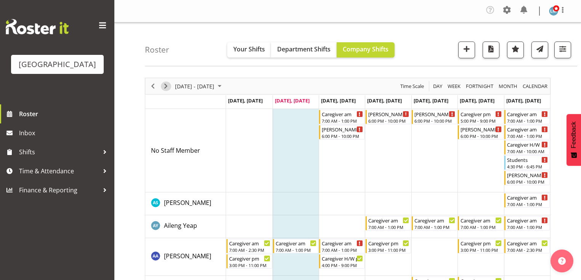
click at [165, 84] on span "Next" at bounding box center [165, 87] width 9 height 10
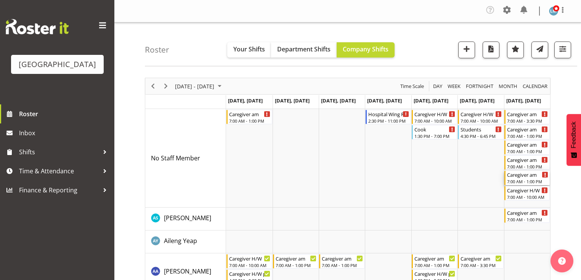
click at [518, 176] on div "Caregiver am" at bounding box center [527, 175] width 41 height 8
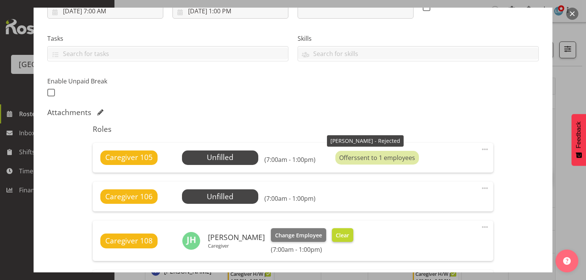
scroll to position [214, 0]
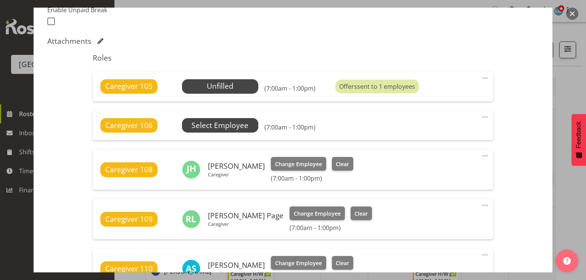
click at [0, 0] on span "Select Employee" at bounding box center [0, 0] width 0 height 0
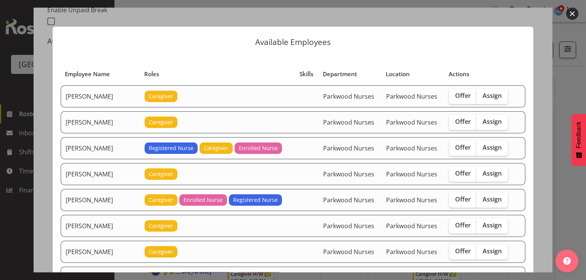
scroll to position [61, 0]
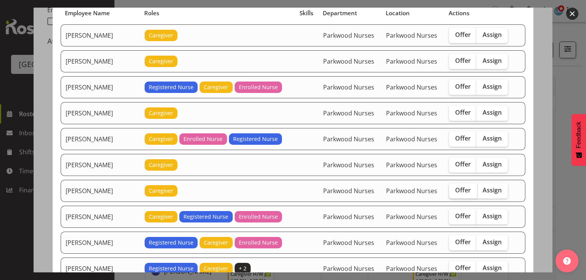
click at [457, 187] on span "Offer" at bounding box center [463, 191] width 16 height 8
click at [454, 188] on input "Offer" at bounding box center [451, 190] width 5 height 5
checkbox input "true"
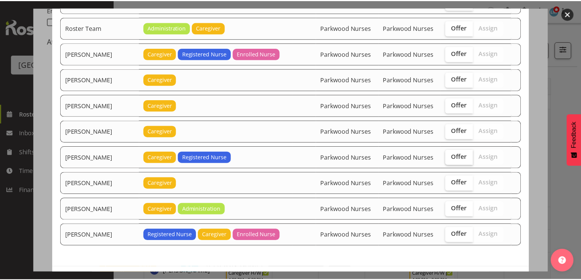
scroll to position [993, 0]
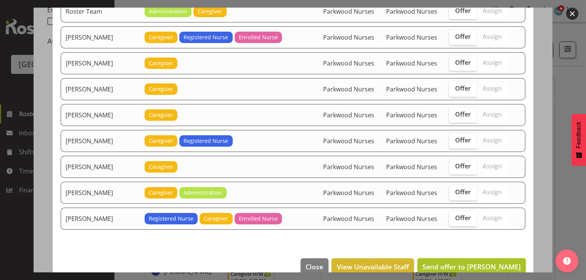
click at [476, 262] on span "Send offer to Caitlin Huria" at bounding box center [471, 266] width 98 height 9
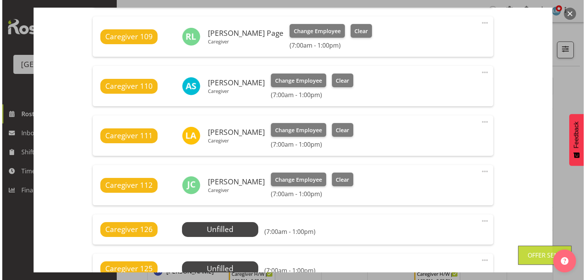
scroll to position [458, 0]
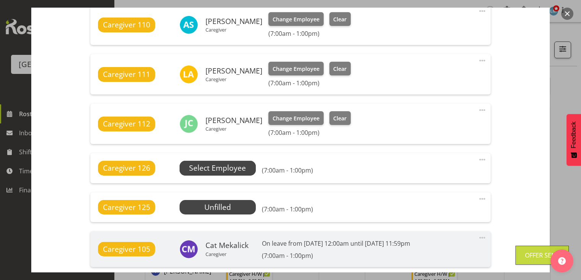
click at [0, 0] on span "Select Employee" at bounding box center [0, 0] width 0 height 0
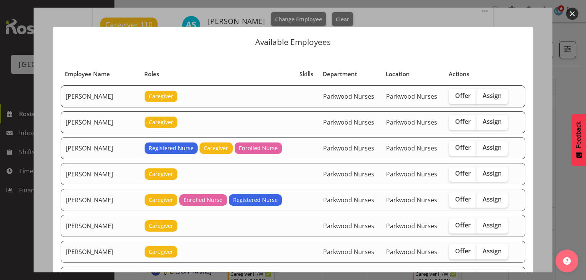
scroll to position [61, 0]
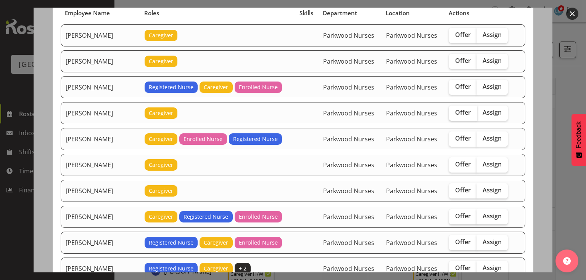
click at [455, 112] on span "Offer" at bounding box center [463, 113] width 16 height 8
click at [454, 112] on input "Offer" at bounding box center [451, 112] width 5 height 5
checkbox input "true"
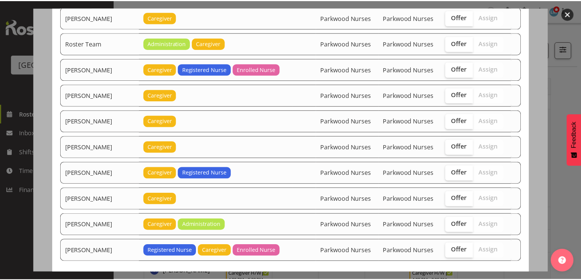
scroll to position [993, 0]
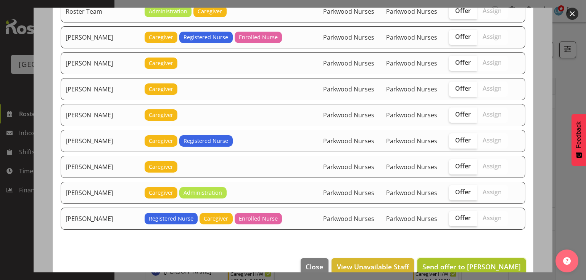
click at [477, 262] on span "Send offer to Bailey Potter" at bounding box center [471, 266] width 98 height 9
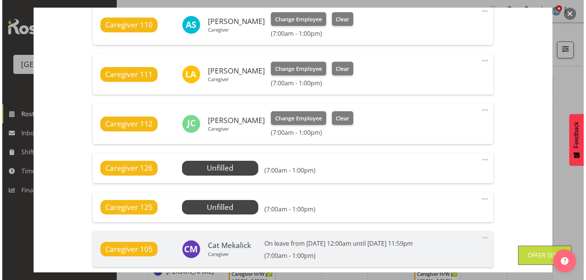
scroll to position [610, 0]
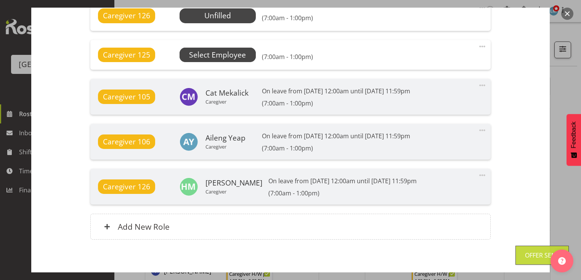
click at [0, 0] on span "Select Employee" at bounding box center [0, 0] width 0 height 0
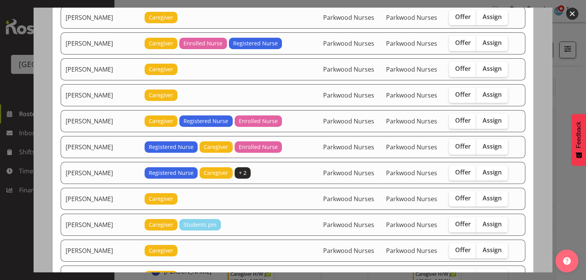
scroll to position [183, 0]
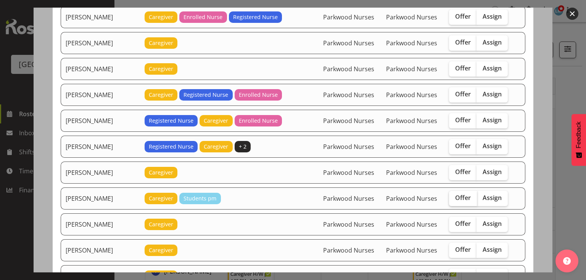
click at [455, 194] on span "Offer" at bounding box center [463, 198] width 16 height 8
click at [454, 196] on input "Offer" at bounding box center [451, 198] width 5 height 5
checkbox input "true"
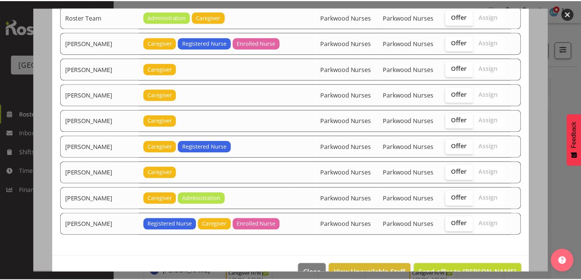
scroll to position [993, 0]
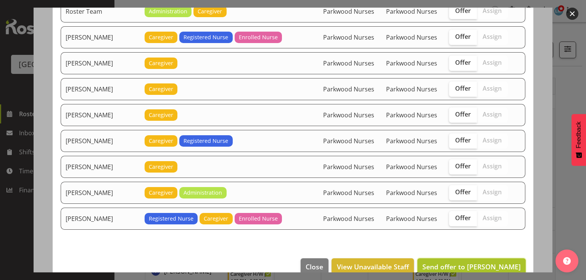
click at [484, 262] on span "Send offer to Chrislyn-ann Saquilayan" at bounding box center [471, 266] width 98 height 9
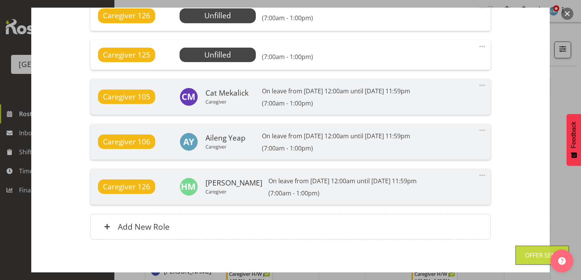
scroll to position [645, 0]
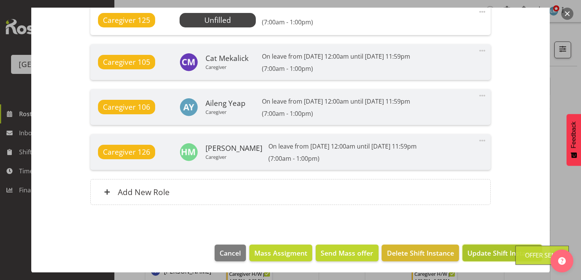
click at [493, 252] on span "Update Shift Instance" at bounding box center [503, 253] width 70 height 10
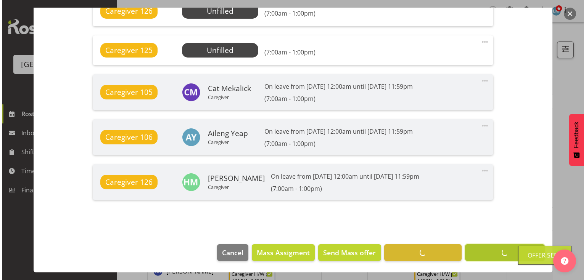
scroll to position [615, 0]
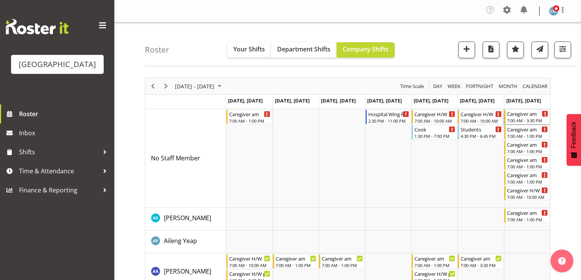
click at [526, 114] on div "Caregiver am" at bounding box center [527, 114] width 41 height 8
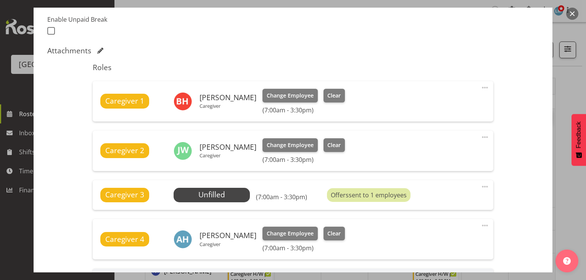
scroll to position [244, 0]
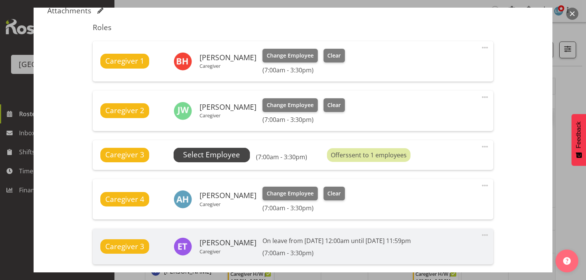
click at [227, 153] on span "Select Employee" at bounding box center [211, 155] width 57 height 11
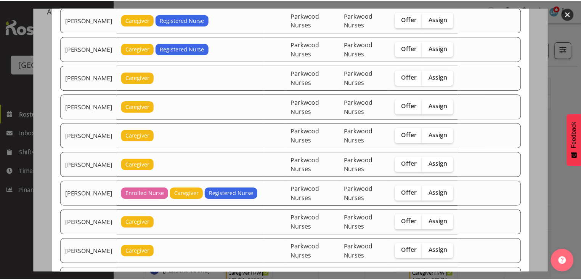
scroll to position [702, 0]
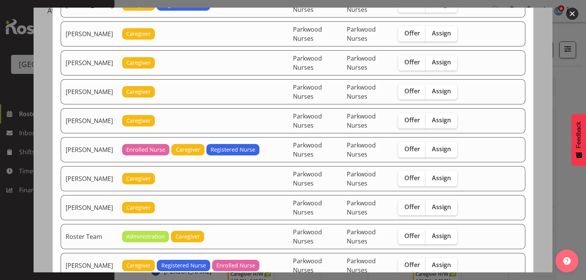
click at [570, 12] on button "button" at bounding box center [572, 14] width 12 height 12
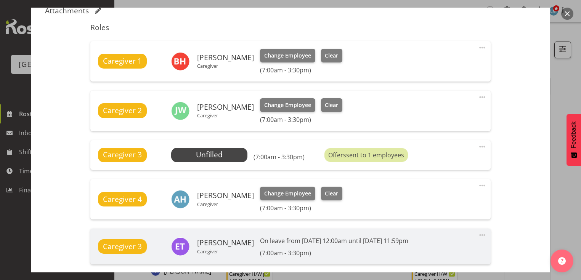
click at [564, 12] on button "button" at bounding box center [567, 14] width 12 height 12
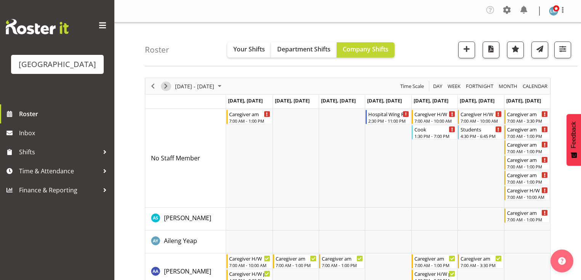
click at [166, 85] on span "Next" at bounding box center [165, 87] width 9 height 10
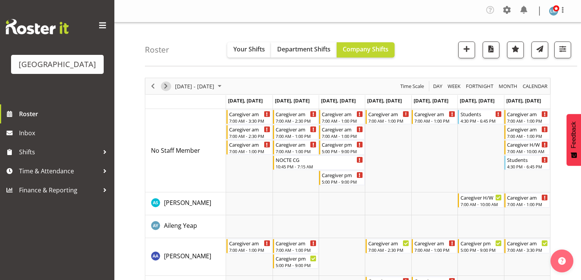
click at [164, 86] on span "Next" at bounding box center [165, 87] width 9 height 10
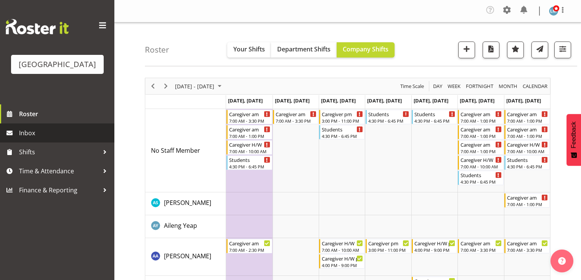
click at [23, 139] on span "Inbox" at bounding box center [65, 132] width 92 height 11
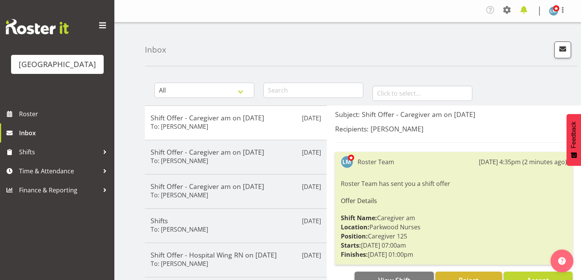
click at [524, 11] on span at bounding box center [524, 10] width 12 height 12
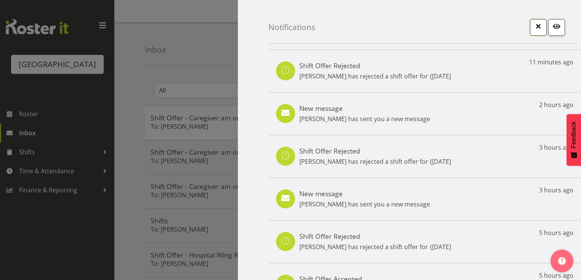
click at [535, 29] on span "button" at bounding box center [539, 26] width 10 height 10
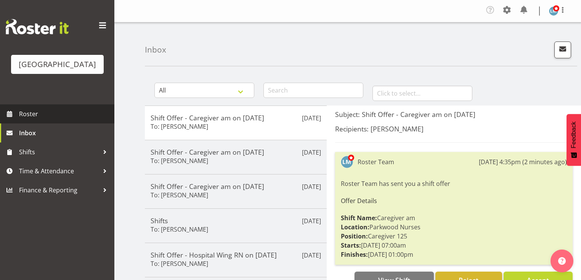
click at [32, 120] on span "Roster" at bounding box center [65, 113] width 92 height 11
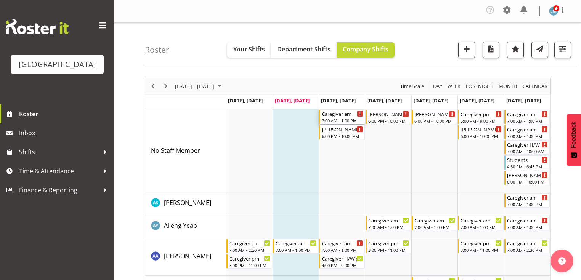
click at [340, 117] on div "Caregiver am" at bounding box center [342, 114] width 41 height 8
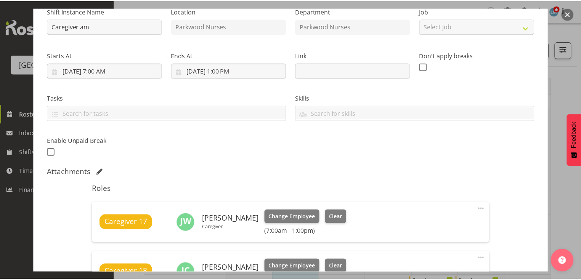
scroll to position [61, 0]
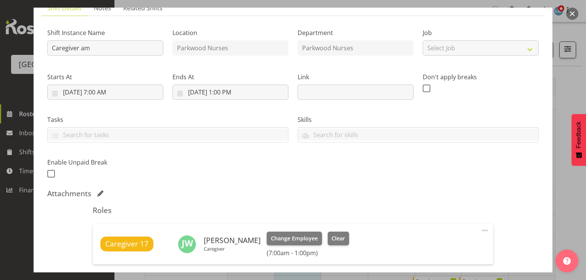
click at [573, 13] on button "button" at bounding box center [572, 14] width 12 height 12
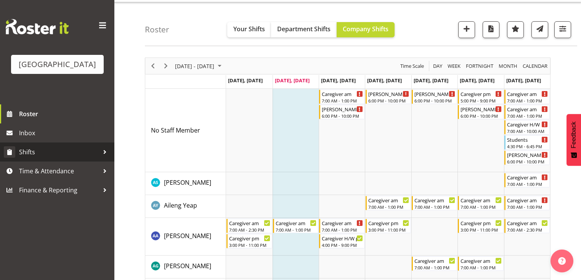
scroll to position [31, 0]
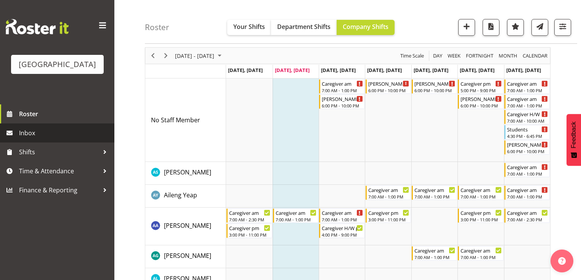
click at [43, 139] on span "Inbox" at bounding box center [65, 132] width 92 height 11
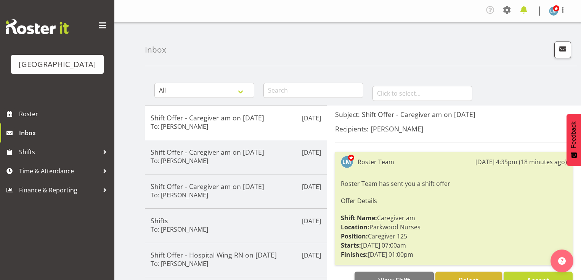
click at [523, 7] on span at bounding box center [524, 10] width 12 height 12
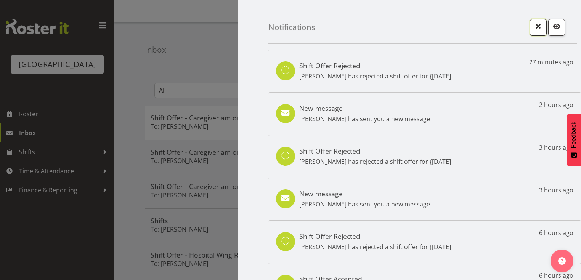
click at [534, 26] on span "button" at bounding box center [539, 26] width 10 height 10
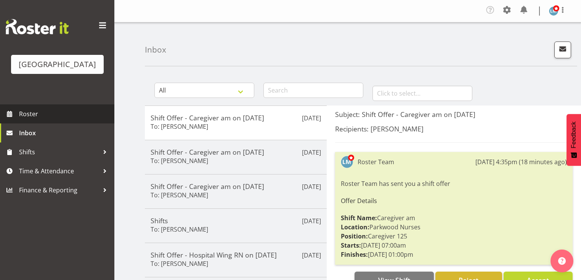
click at [28, 120] on span "Roster" at bounding box center [65, 113] width 92 height 11
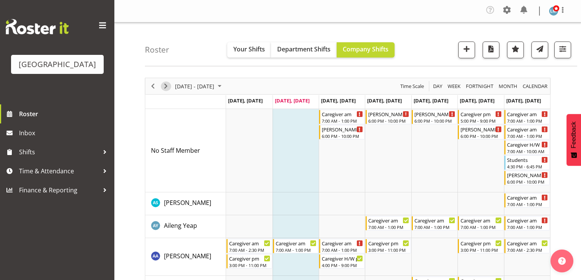
click at [166, 87] on span "Next" at bounding box center [165, 87] width 9 height 10
